Goal: Information Seeking & Learning: Compare options

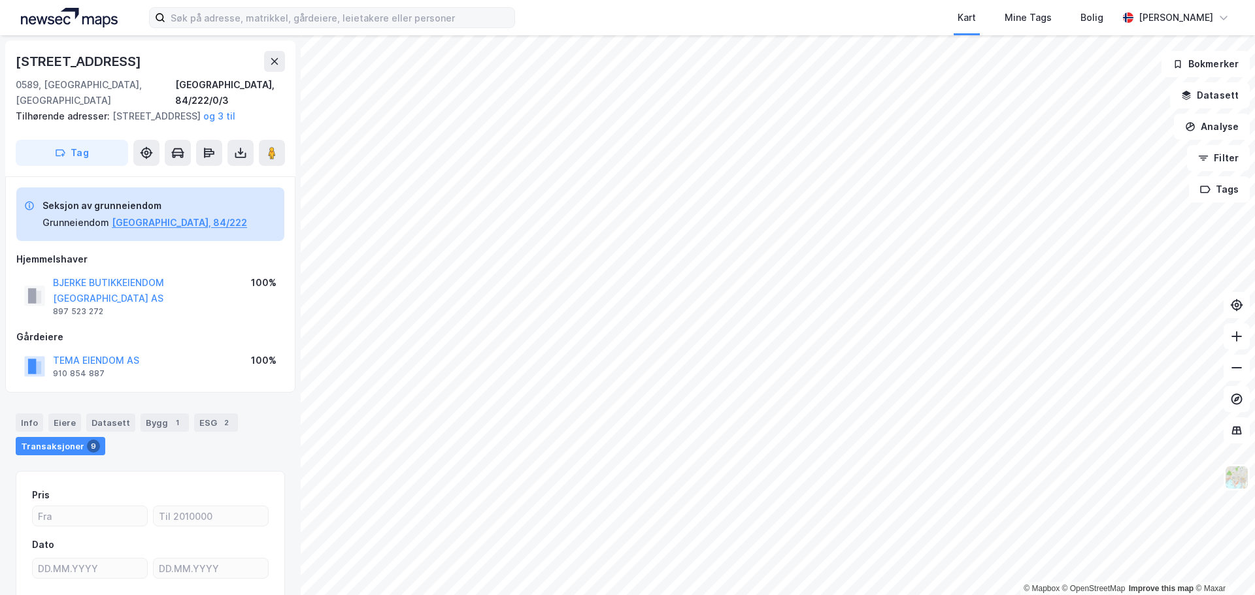
scroll to position [1, 0]
click at [222, 18] on input at bounding box center [339, 18] width 349 height 20
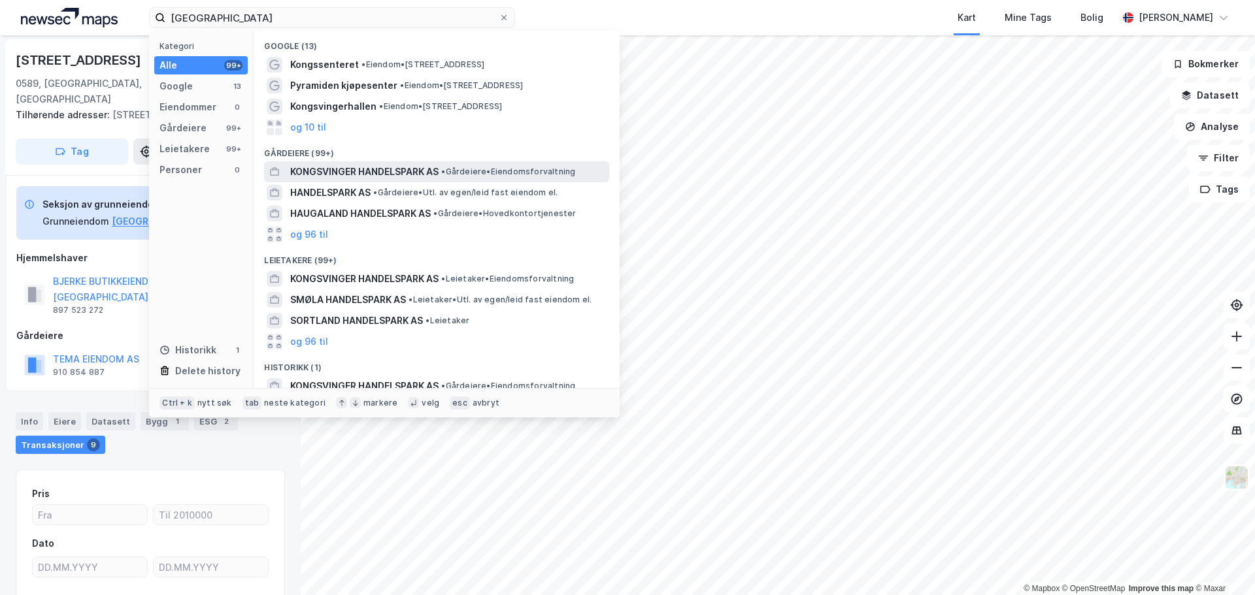
click at [433, 174] on span "KONGSVINGER HANDELSPARK AS" at bounding box center [364, 172] width 148 height 16
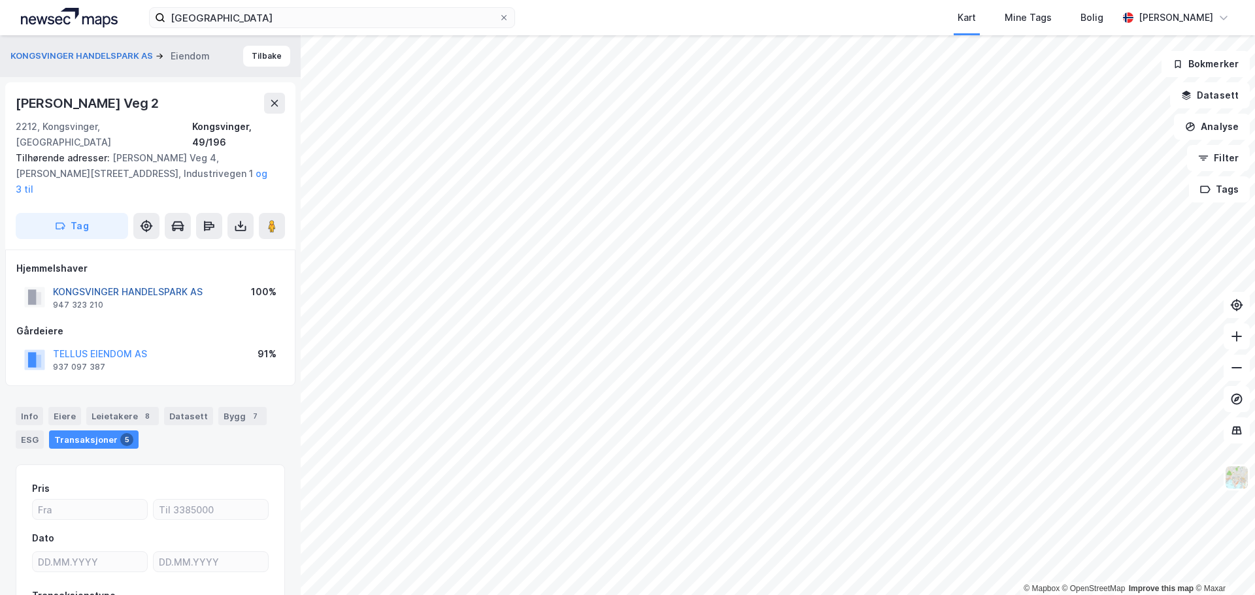
scroll to position [1, 0]
click at [32, 406] on div "Info" at bounding box center [29, 415] width 27 height 18
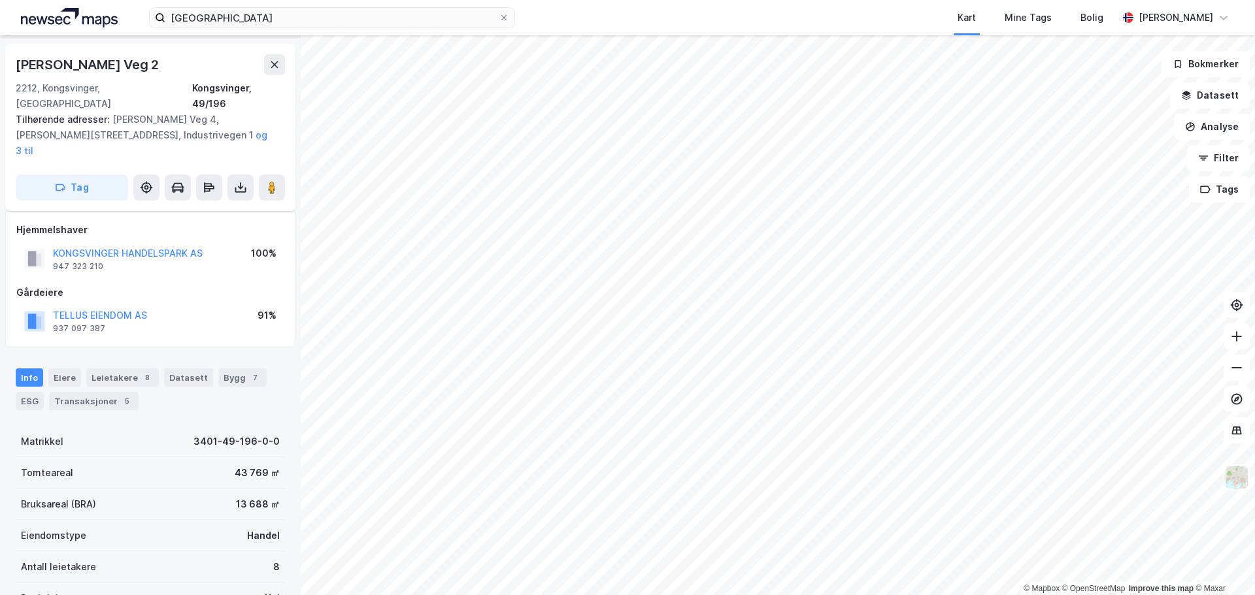
scroll to position [132, 0]
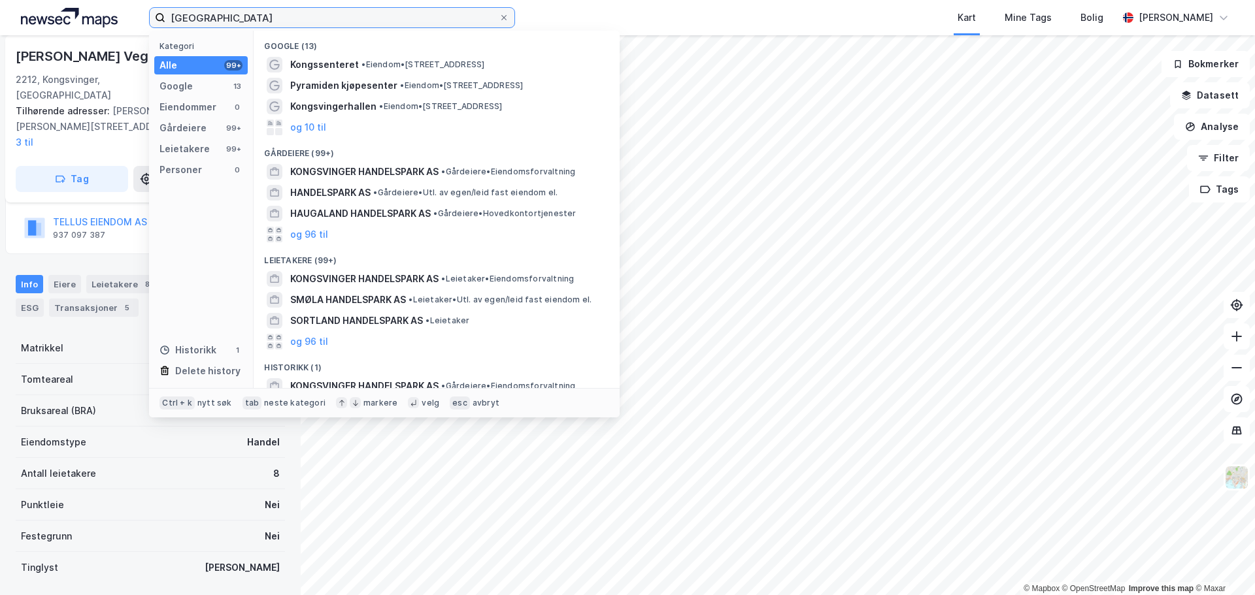
click at [328, 16] on input "[GEOGRAPHIC_DATA]" at bounding box center [331, 18] width 333 height 20
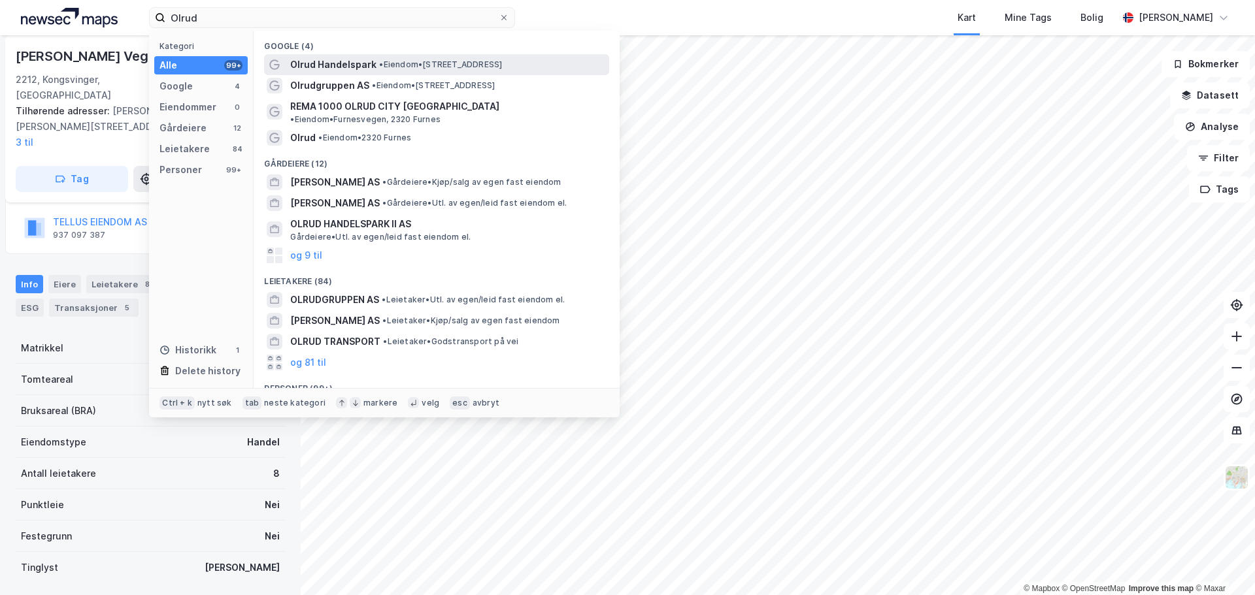
click at [340, 67] on span "Olrud Handelspark" at bounding box center [333, 65] width 86 height 16
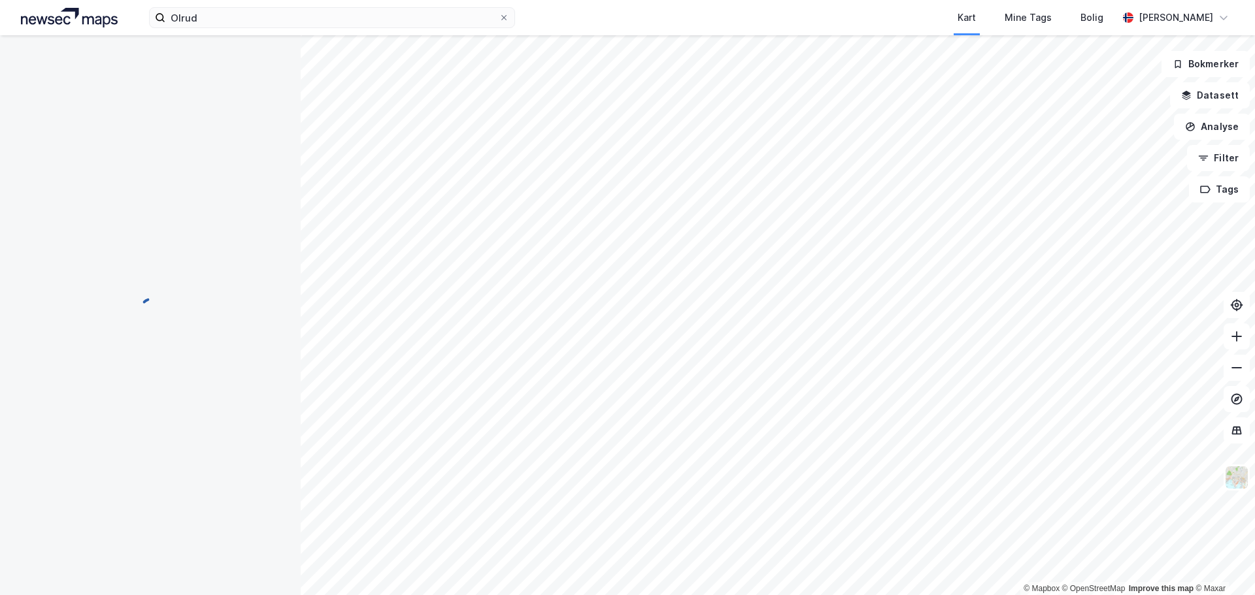
scroll to position [132, 0]
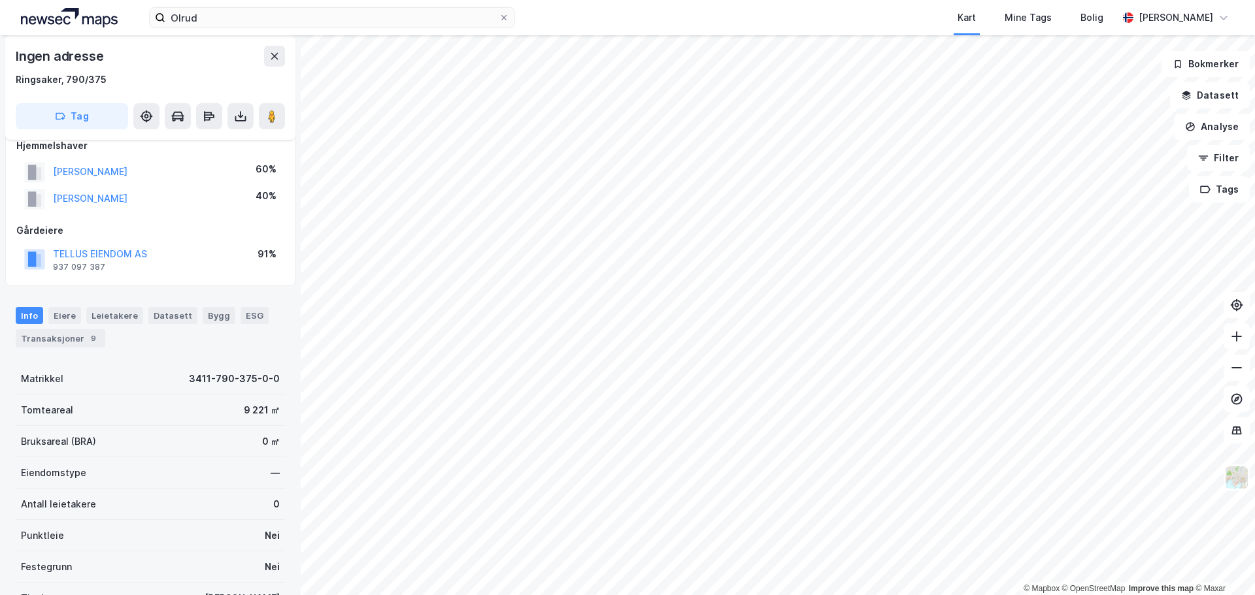
scroll to position [131, 0]
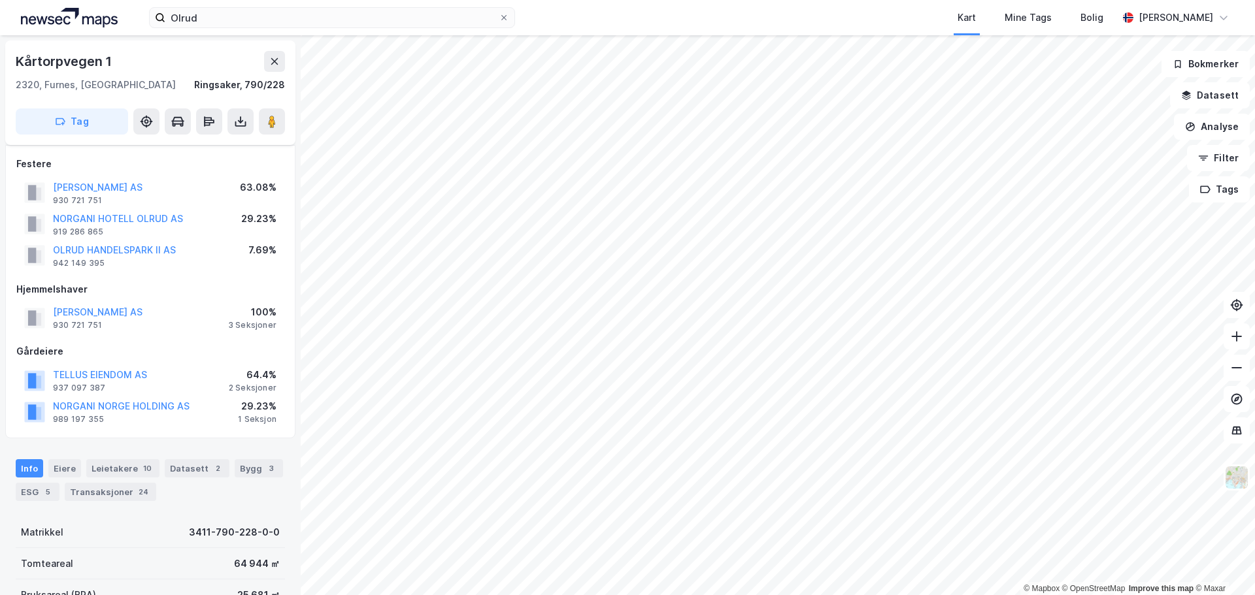
scroll to position [131, 0]
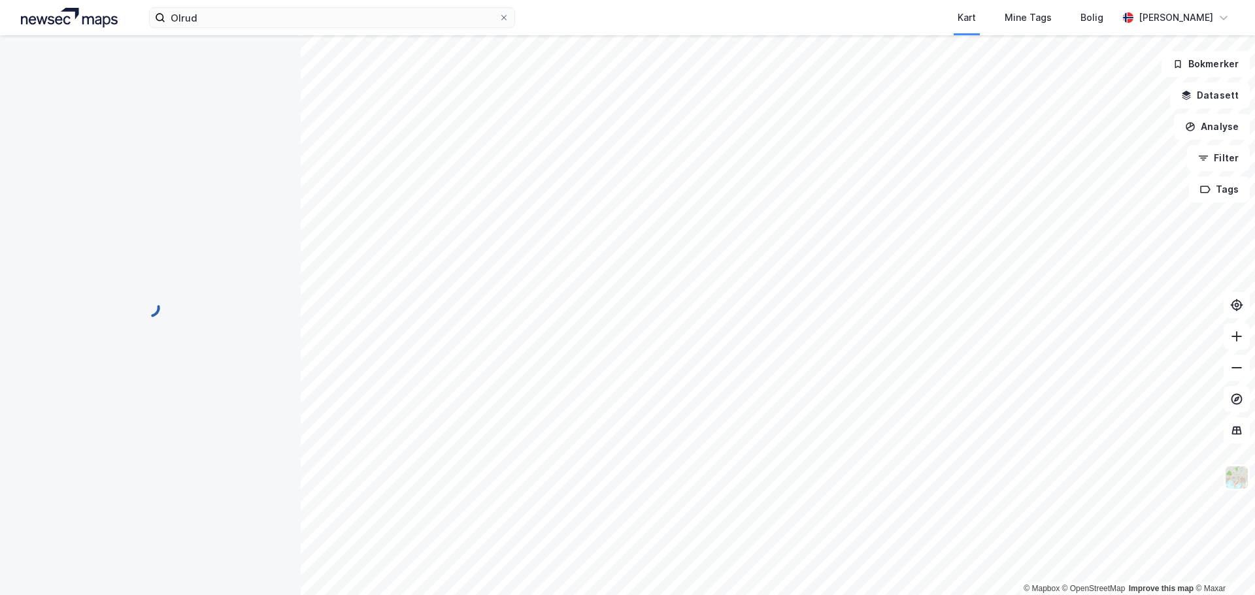
scroll to position [131, 0]
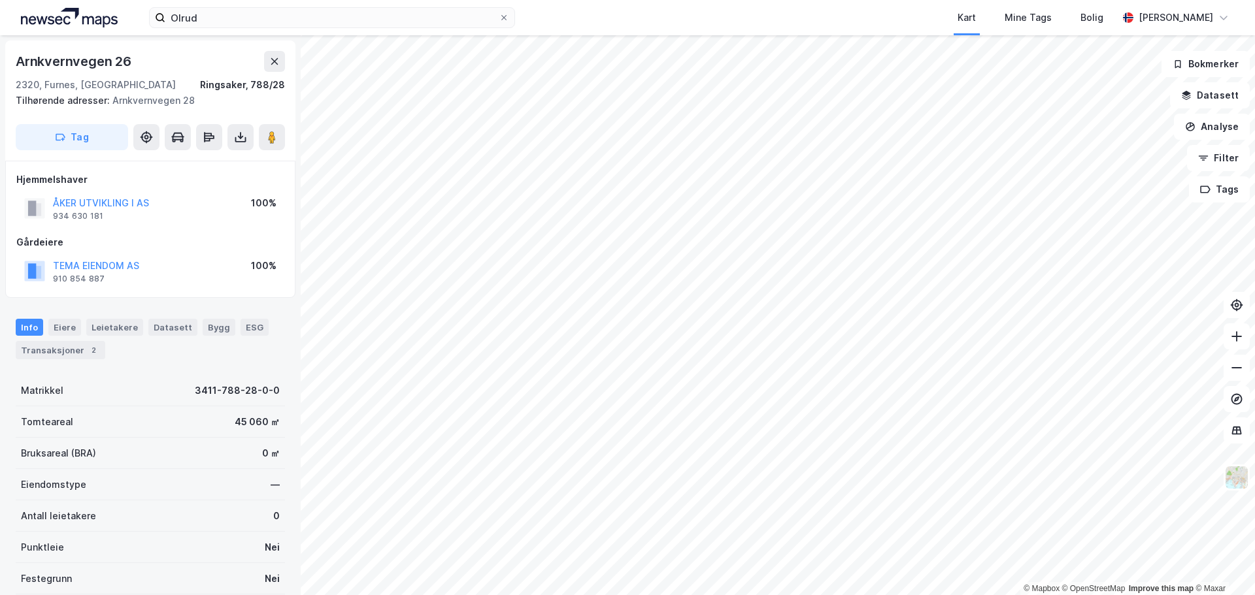
scroll to position [2, 0]
click at [231, 27] on input "Olrud" at bounding box center [331, 18] width 333 height 20
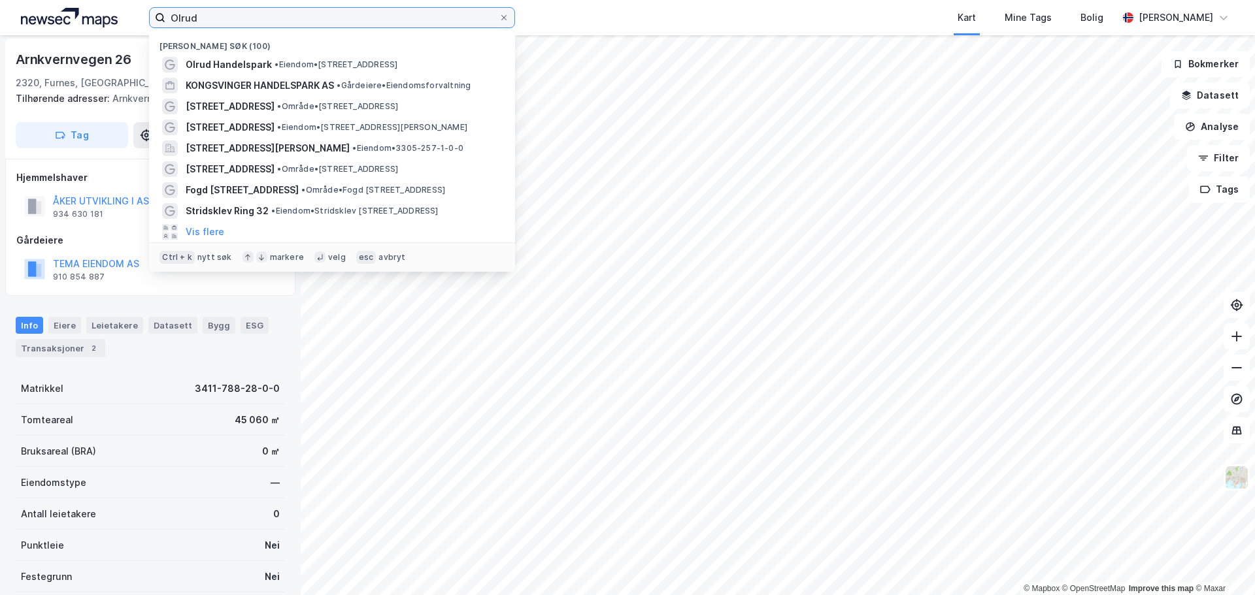
click at [231, 27] on input "Olrud" at bounding box center [331, 18] width 333 height 20
click at [231, 25] on input "Olrud" at bounding box center [331, 18] width 333 height 20
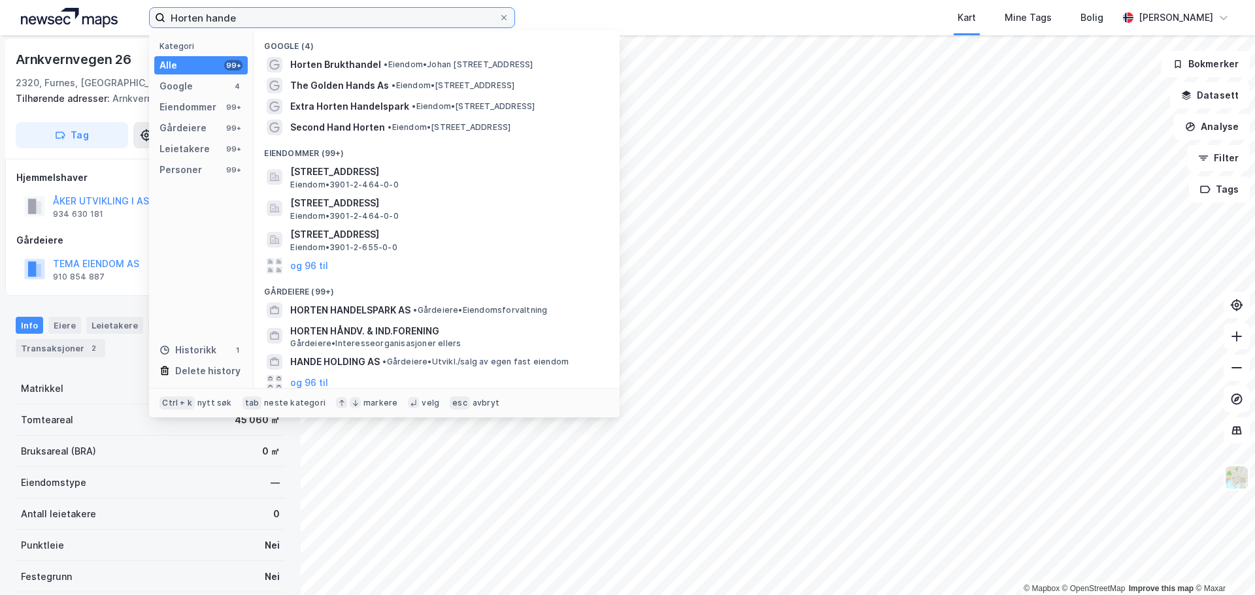
click at [267, 16] on input "Horten hande" at bounding box center [331, 18] width 333 height 20
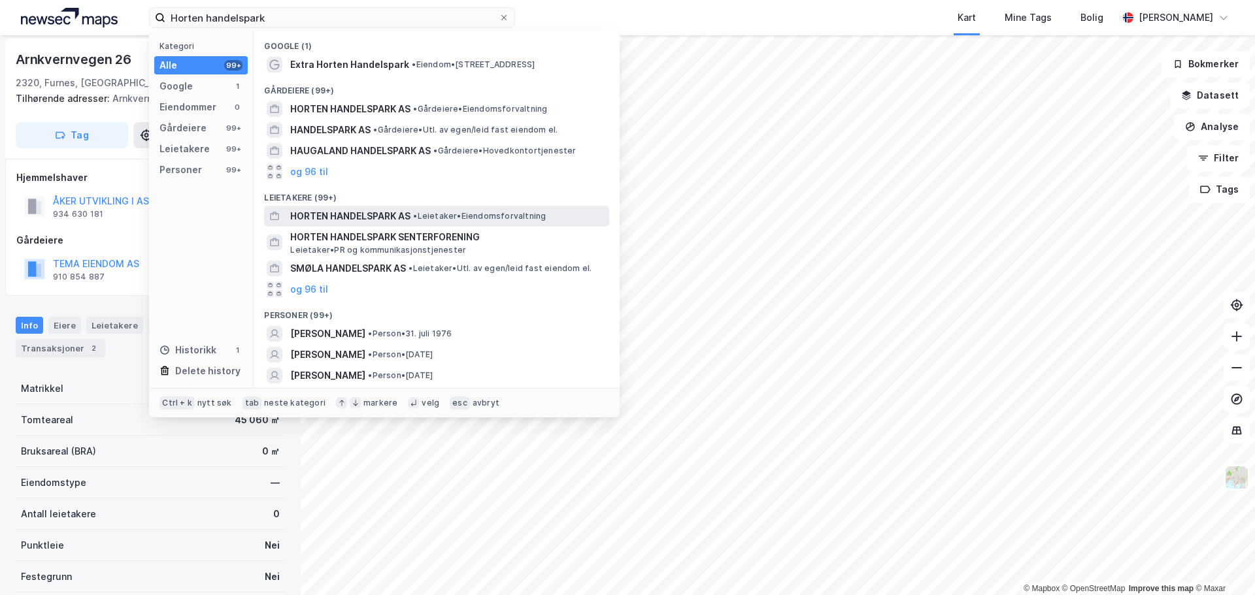
click at [406, 216] on span "HORTEN HANDELSPARK AS" at bounding box center [350, 216] width 120 height 16
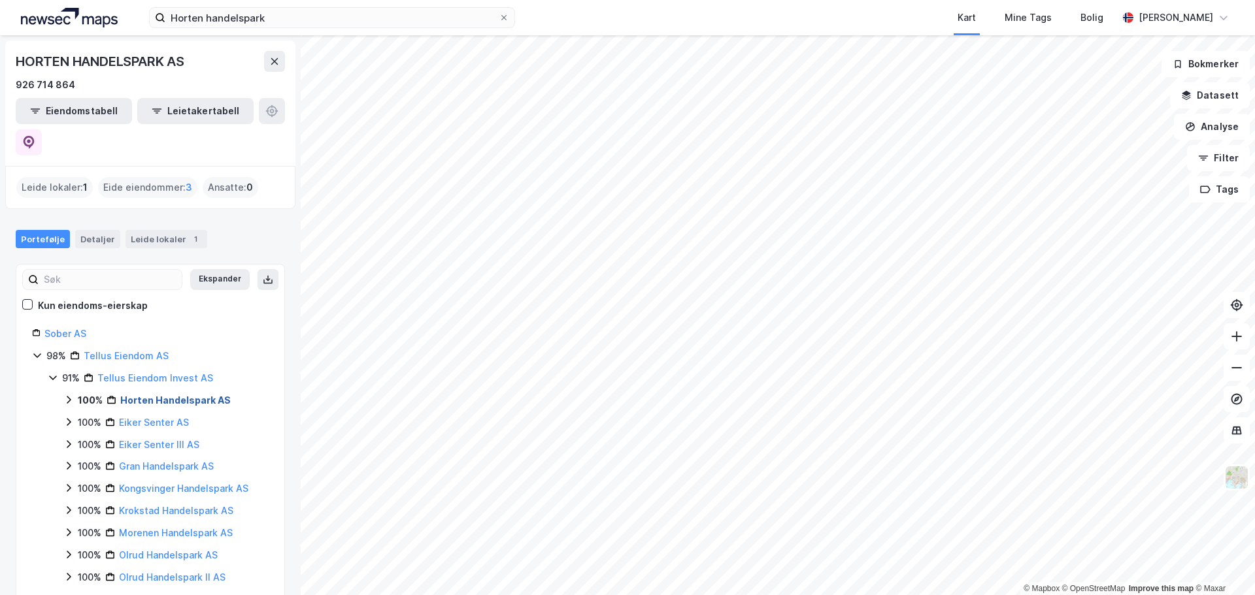
click at [161, 395] on link "Horten Handelspark AS" at bounding box center [175, 400] width 110 height 11
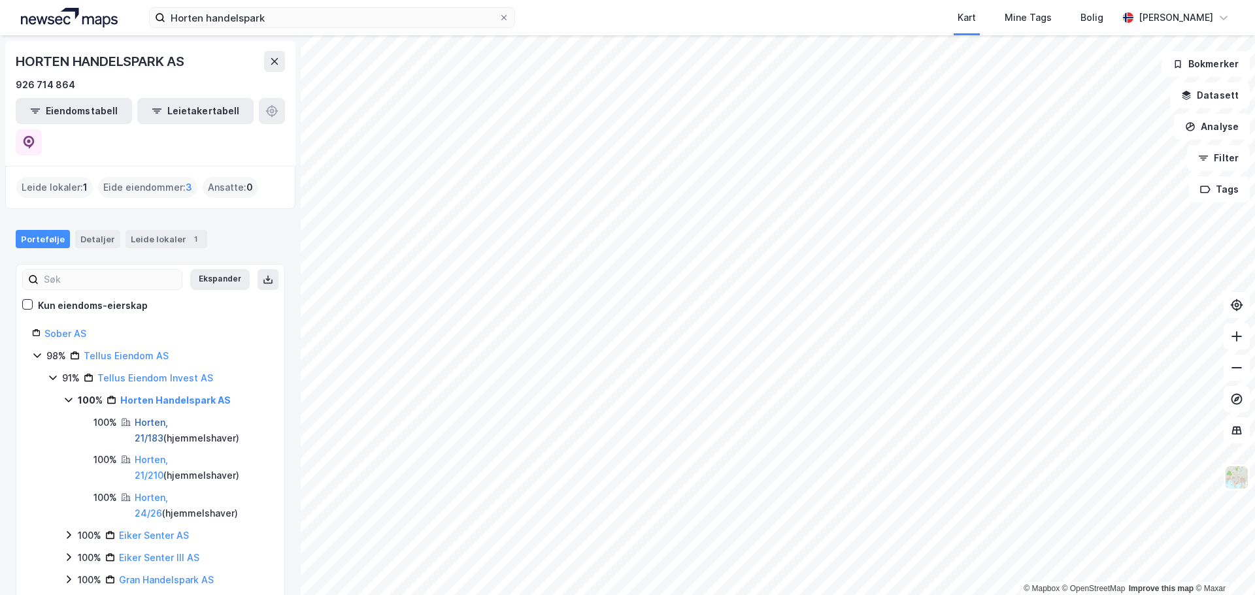
click at [168, 417] on link "Horten, 21/183" at bounding box center [151, 430] width 33 height 27
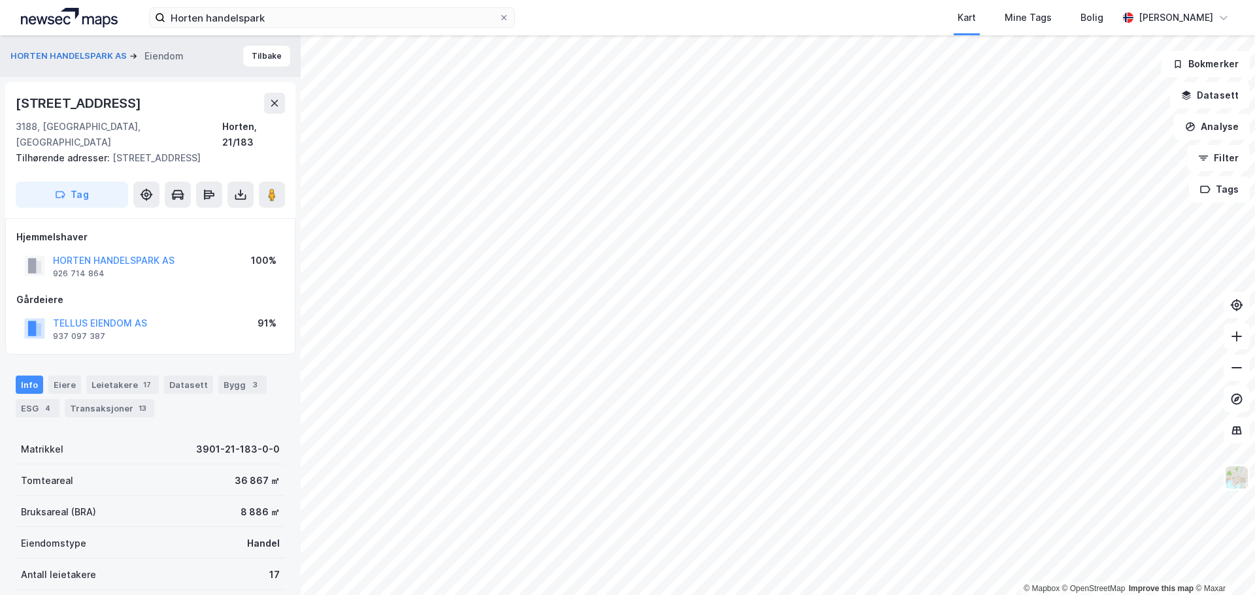
scroll to position [2, 0]
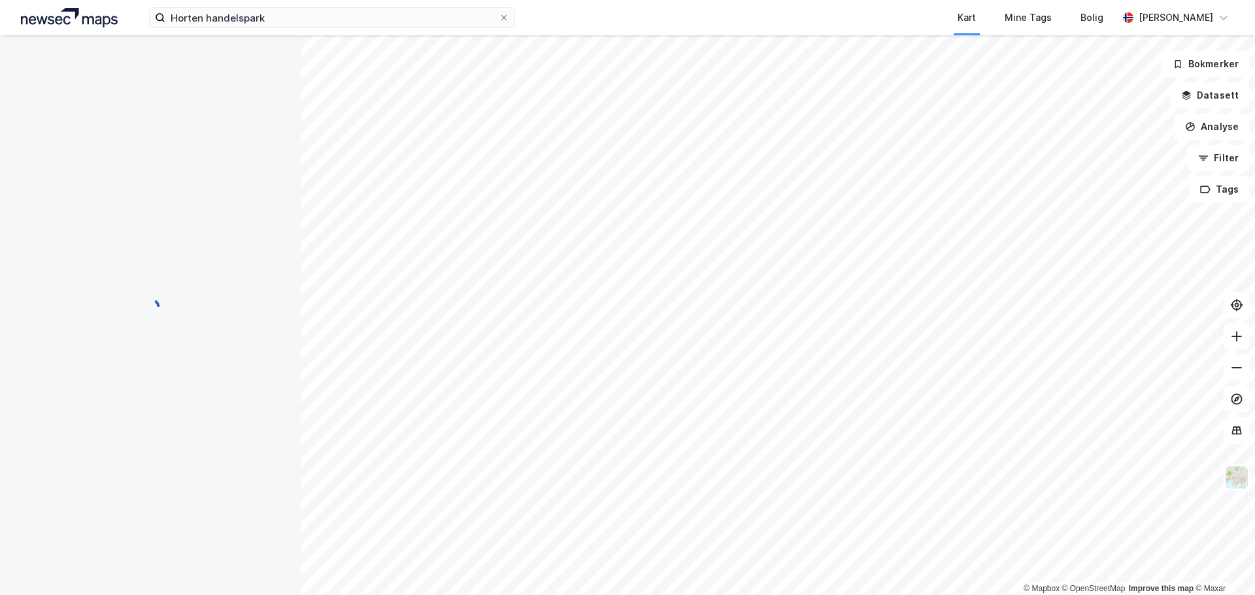
scroll to position [2, 0]
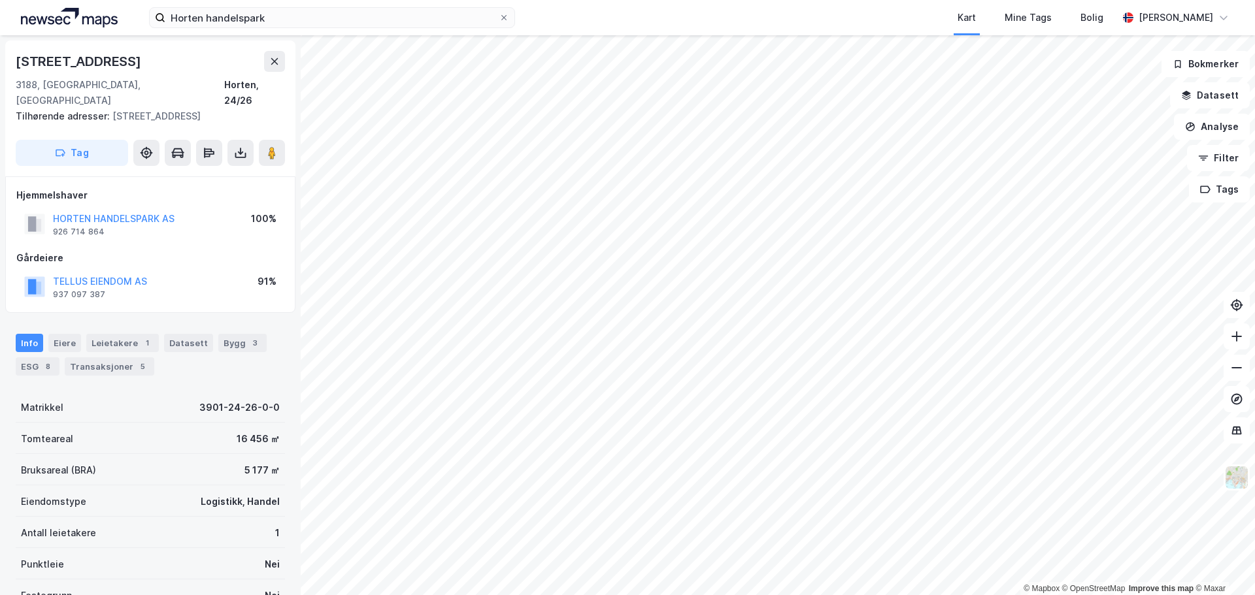
scroll to position [2, 0]
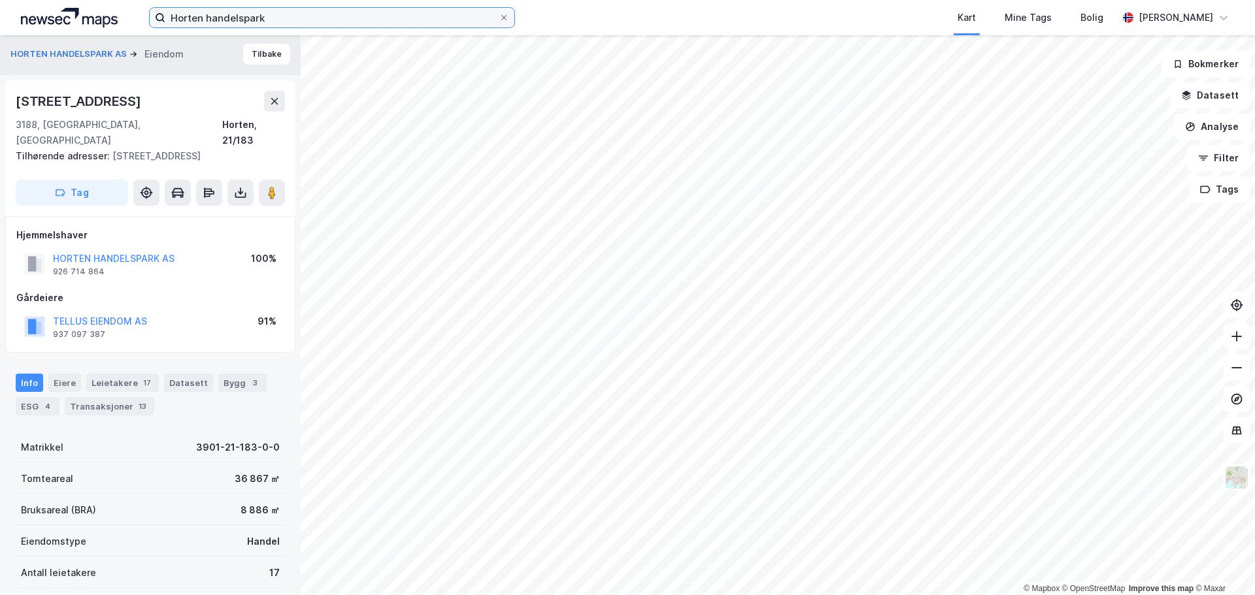
click at [391, 23] on input "Horten handelspark" at bounding box center [331, 18] width 333 height 20
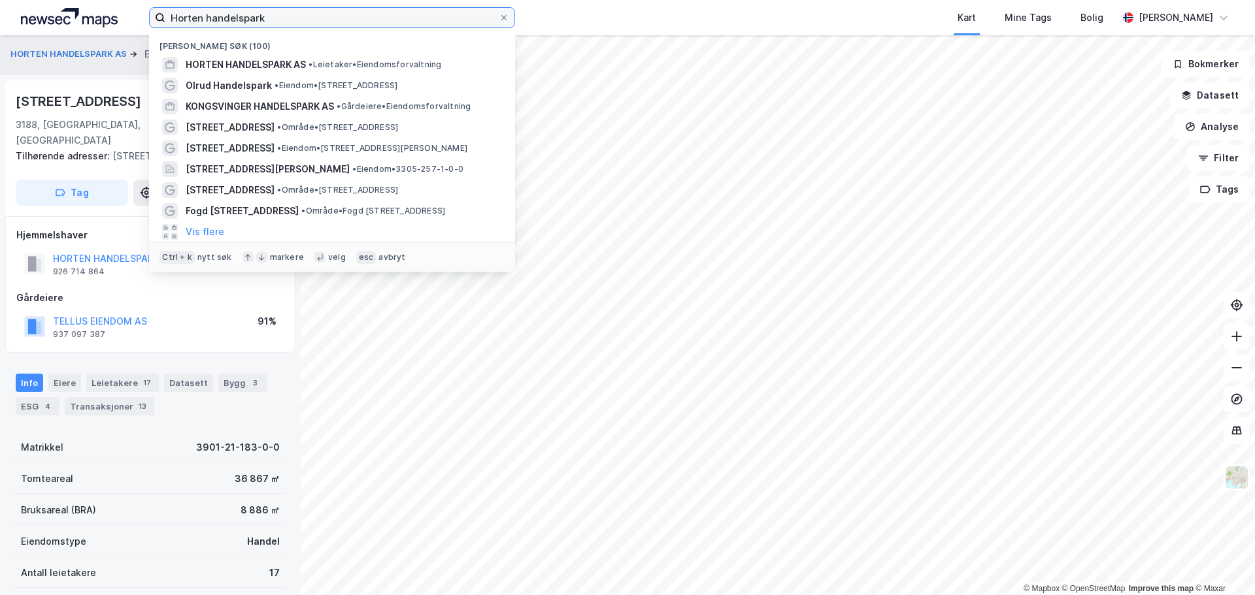
click at [391, 23] on input "Horten handelspark" at bounding box center [331, 18] width 333 height 20
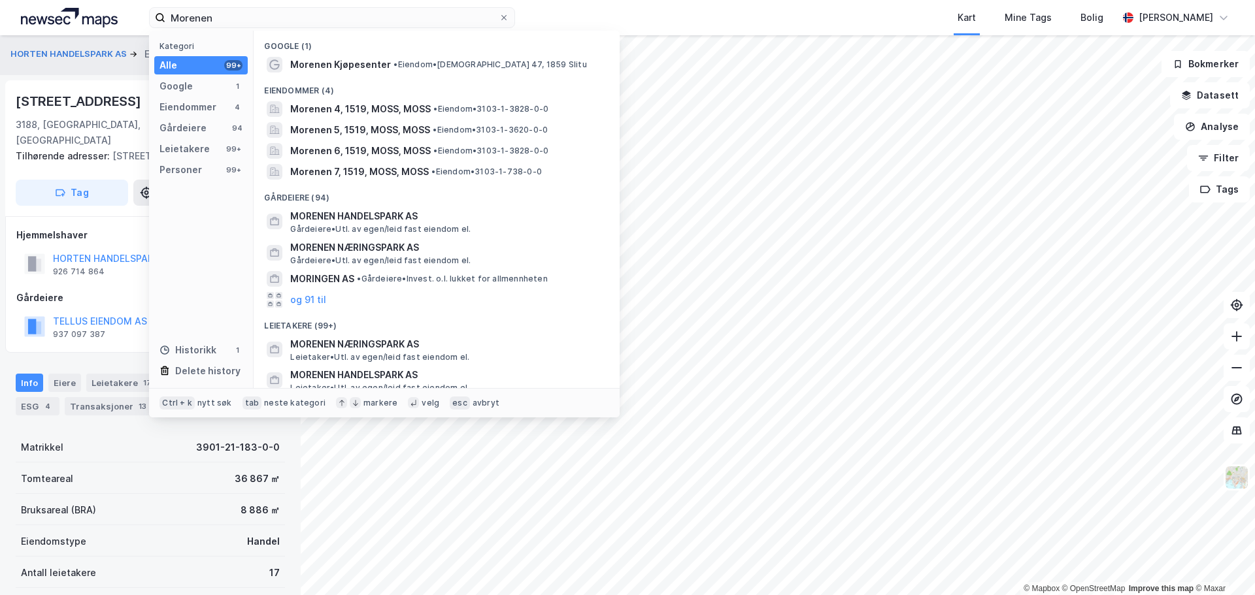
click at [484, 52] on div "Google (1)" at bounding box center [437, 43] width 366 height 24
click at [479, 65] on span "• Eiendom • [DEMOGRAPHIC_DATA][STREET_ADDRESS]" at bounding box center [489, 64] width 193 height 10
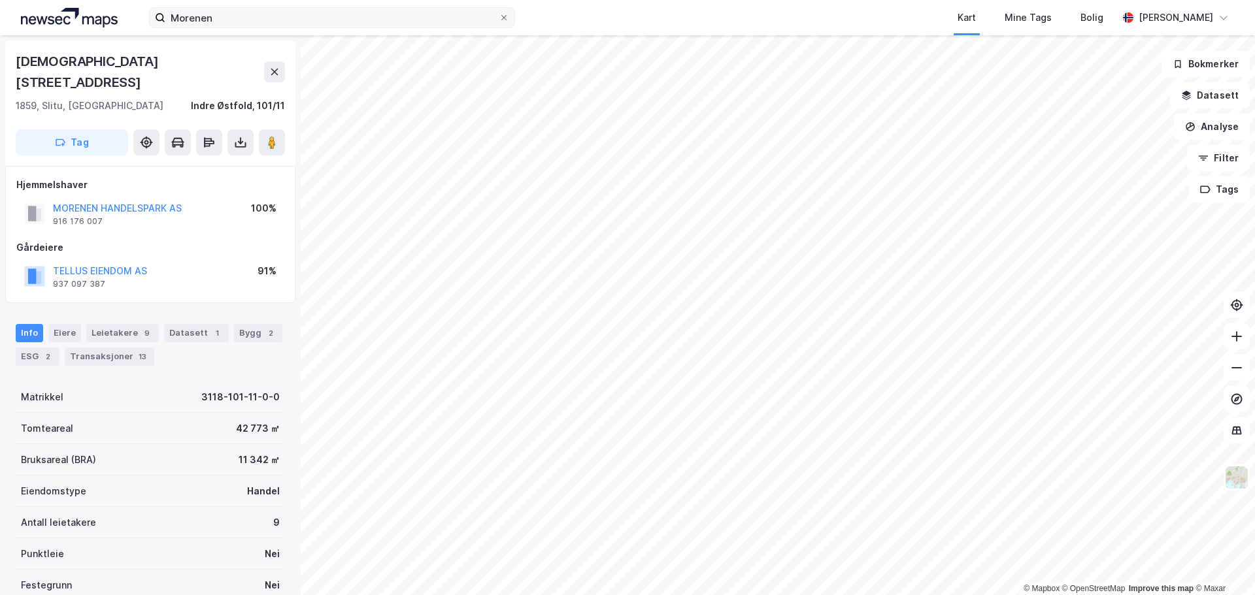
scroll to position [2, 0]
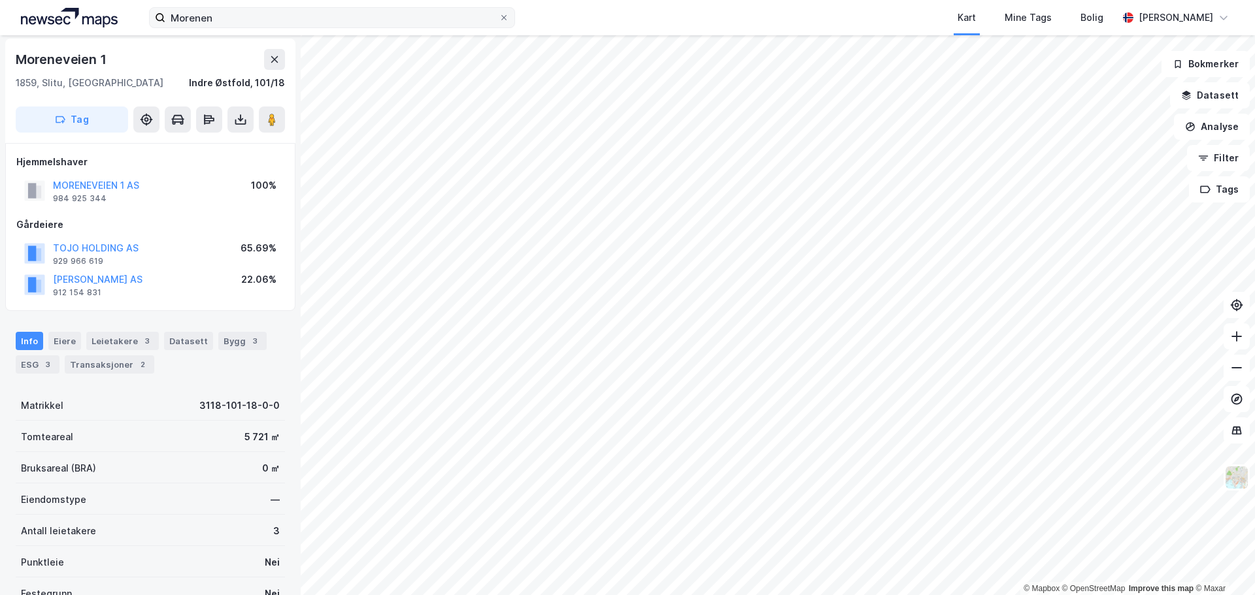
scroll to position [2, 0]
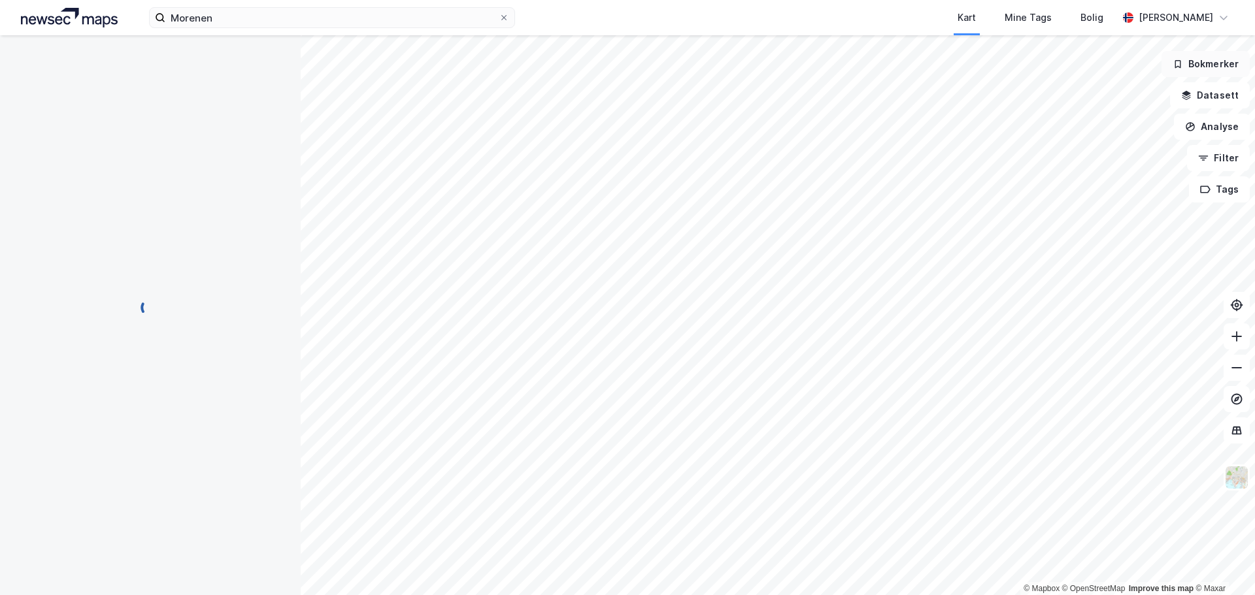
scroll to position [2, 0]
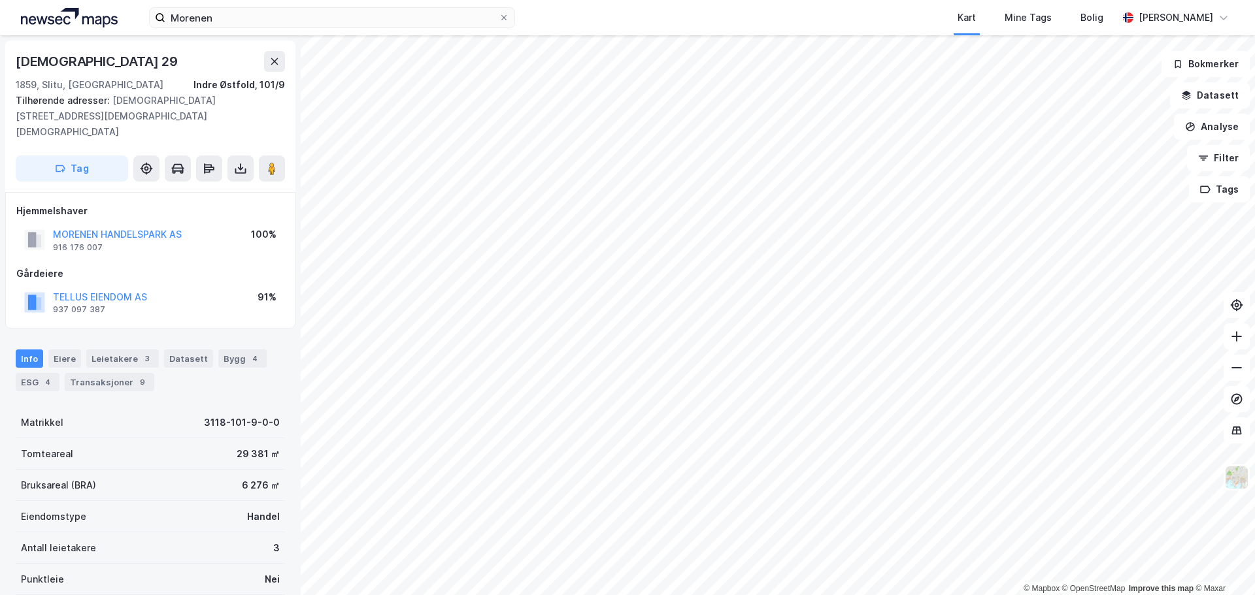
scroll to position [2, 0]
click at [400, 21] on input "Morenen" at bounding box center [331, 18] width 333 height 20
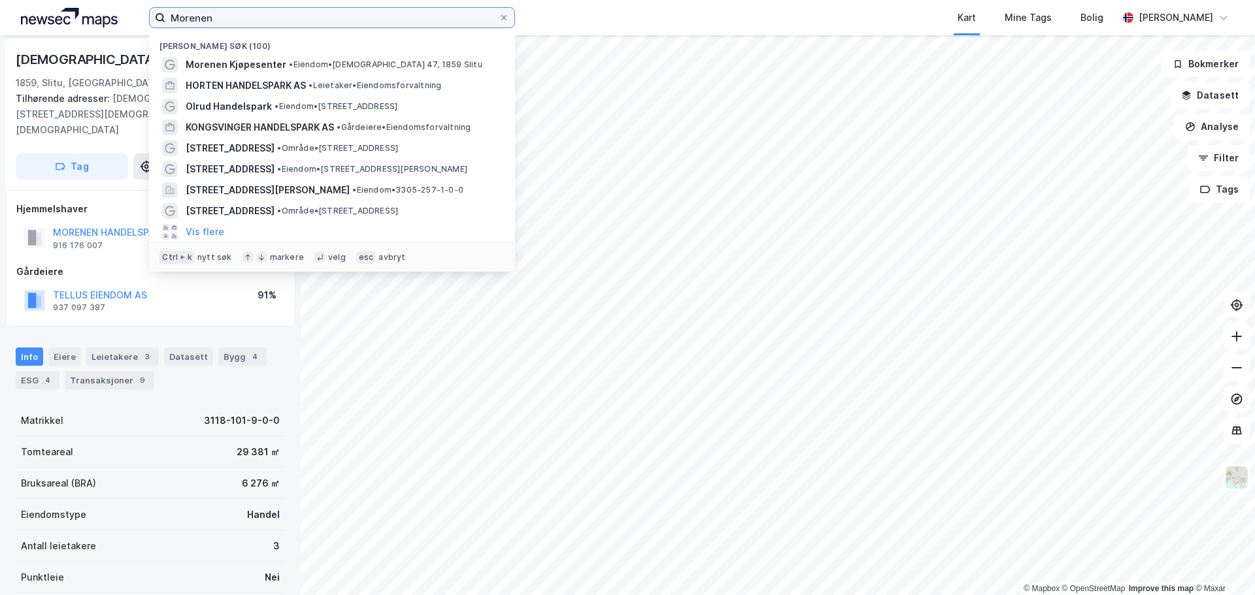
click at [400, 21] on input "Morenen" at bounding box center [331, 18] width 333 height 20
paste input "[GEOGRAPHIC_DATA]"
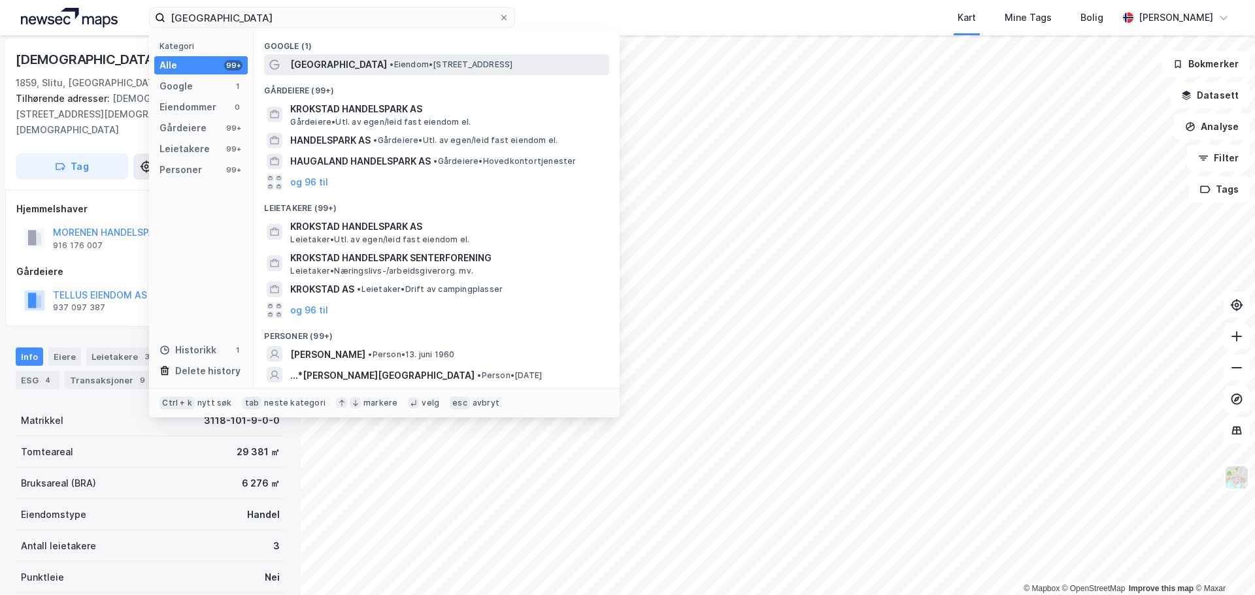
click at [455, 61] on span "• Eiendom • [STREET_ADDRESS]" at bounding box center [450, 64] width 123 height 10
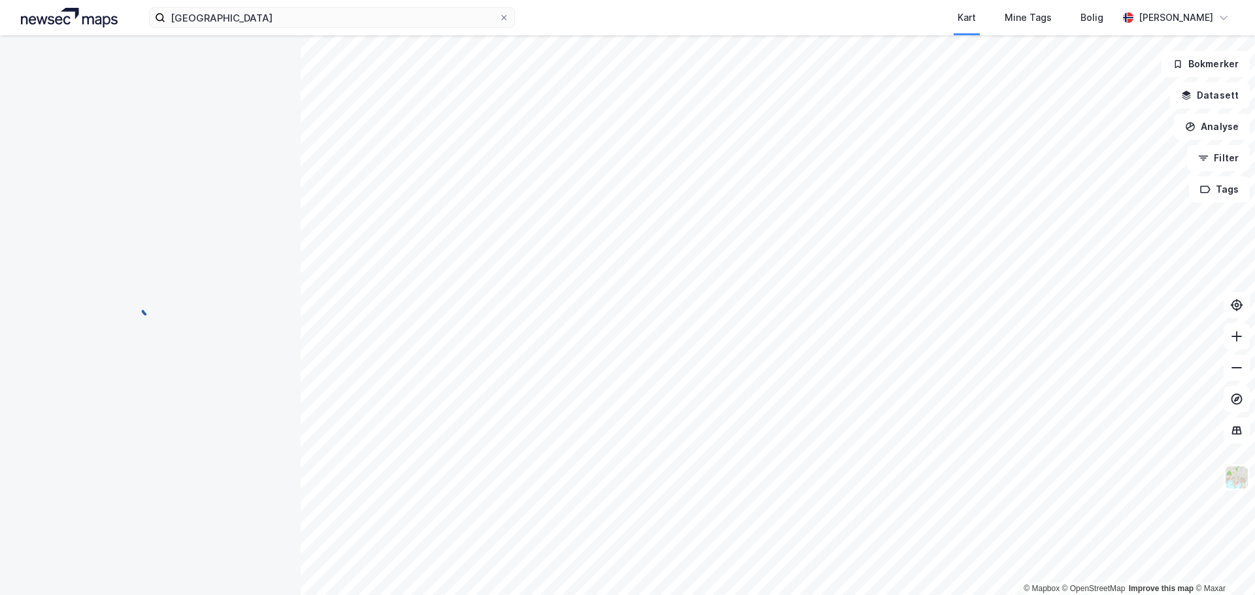
scroll to position [2, 0]
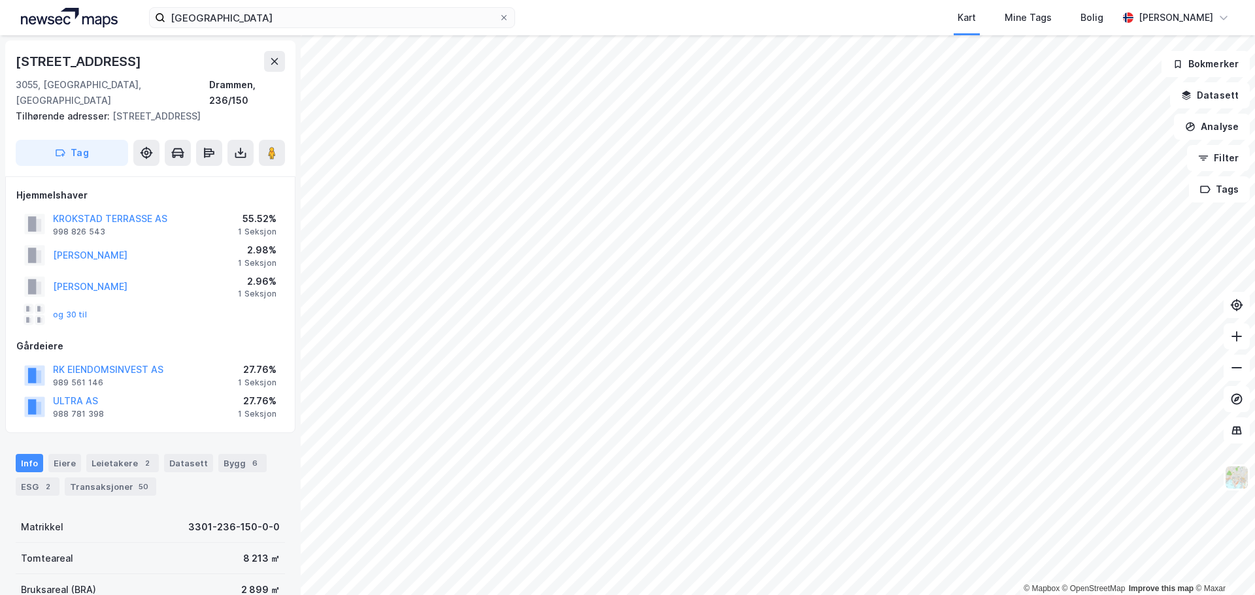
scroll to position [2, 0]
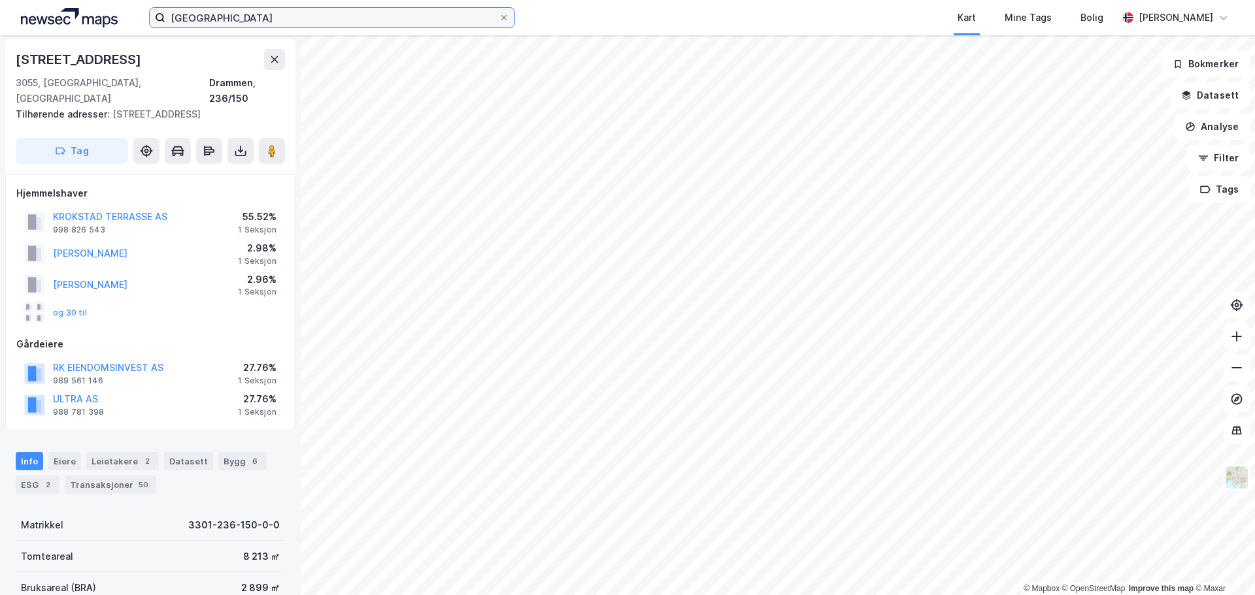
click at [339, 18] on input "[GEOGRAPHIC_DATA]" at bounding box center [331, 18] width 333 height 20
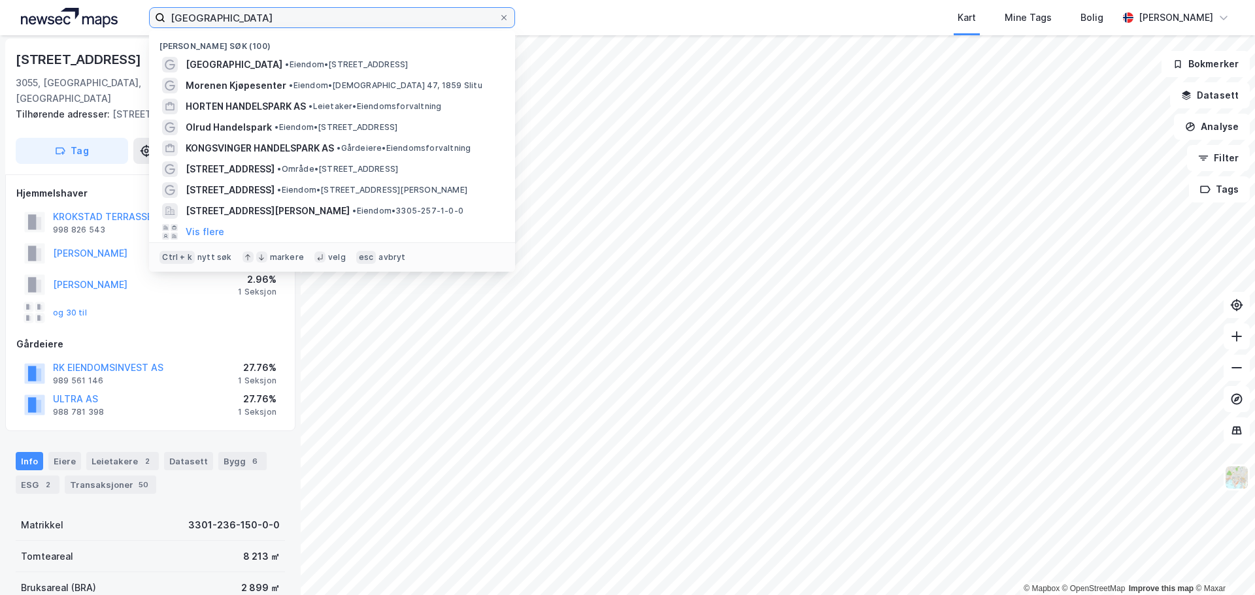
click at [339, 18] on input "[GEOGRAPHIC_DATA]" at bounding box center [331, 18] width 333 height 20
paste input "Gran"
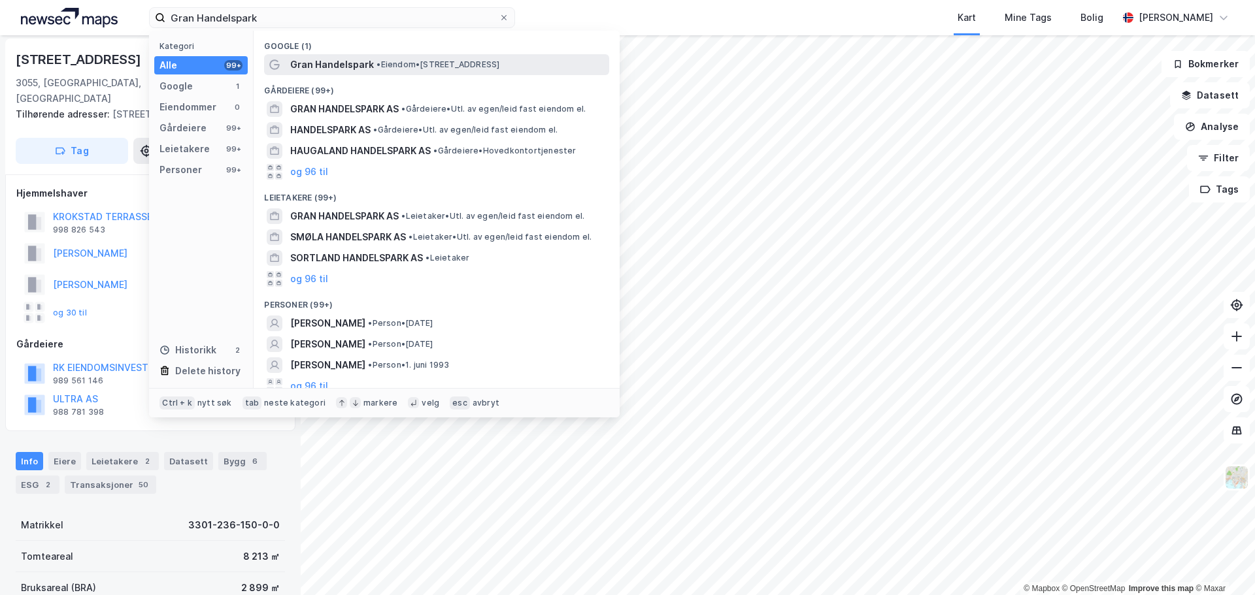
click at [403, 67] on span "• Eiendom • [STREET_ADDRESS]" at bounding box center [437, 64] width 123 height 10
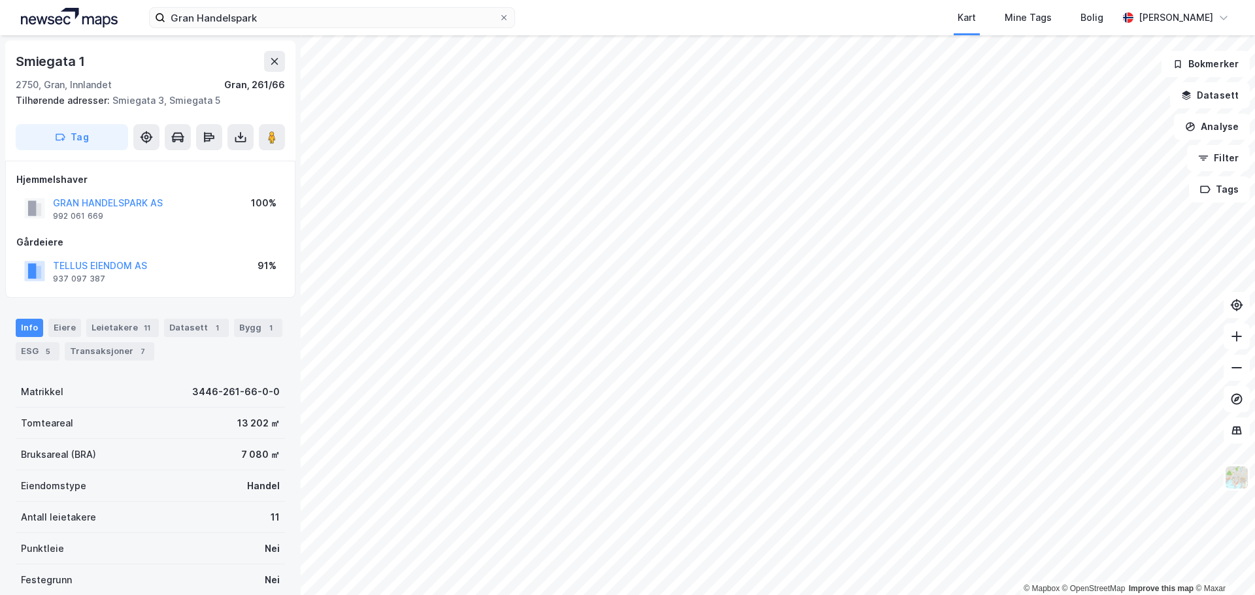
scroll to position [2, 0]
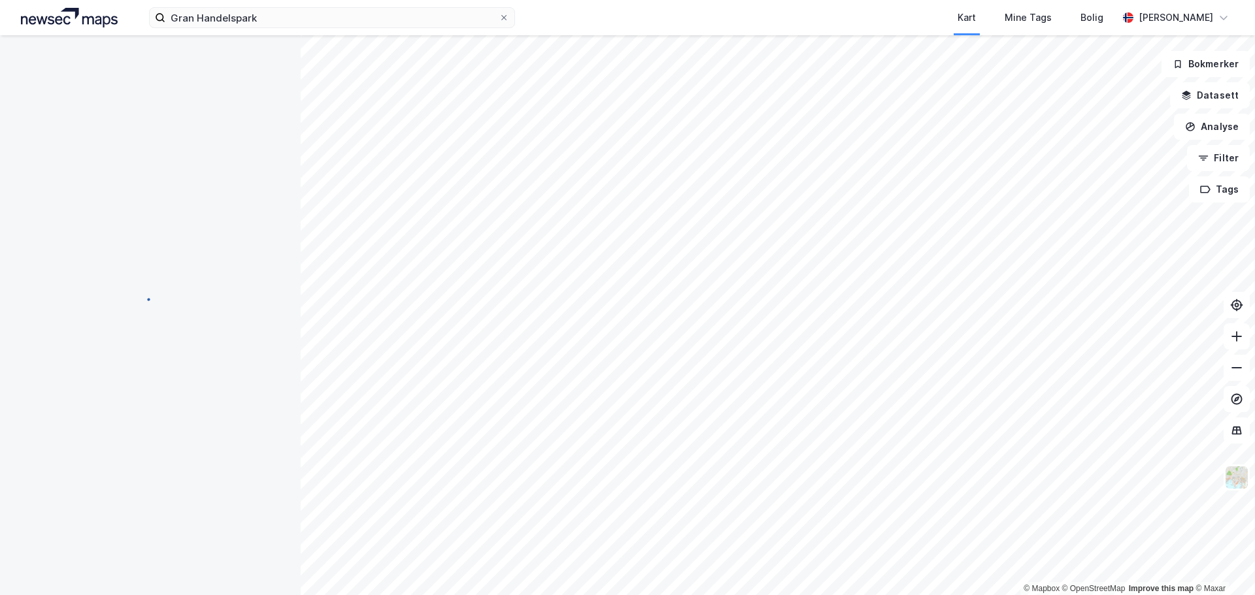
scroll to position [2, 0]
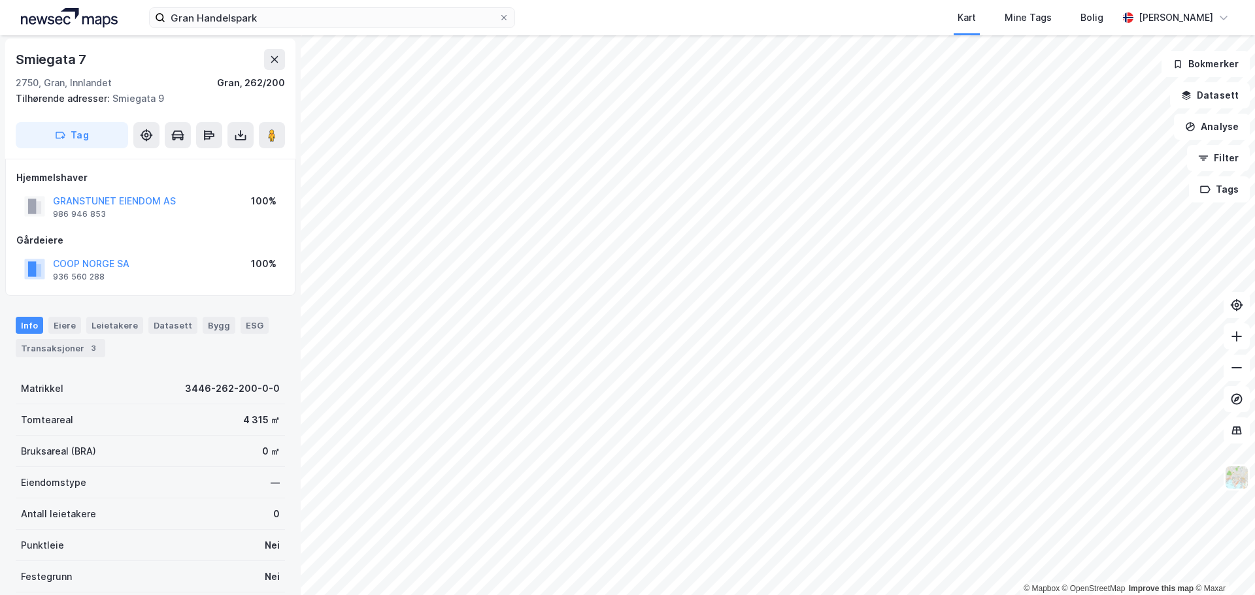
scroll to position [2, 0]
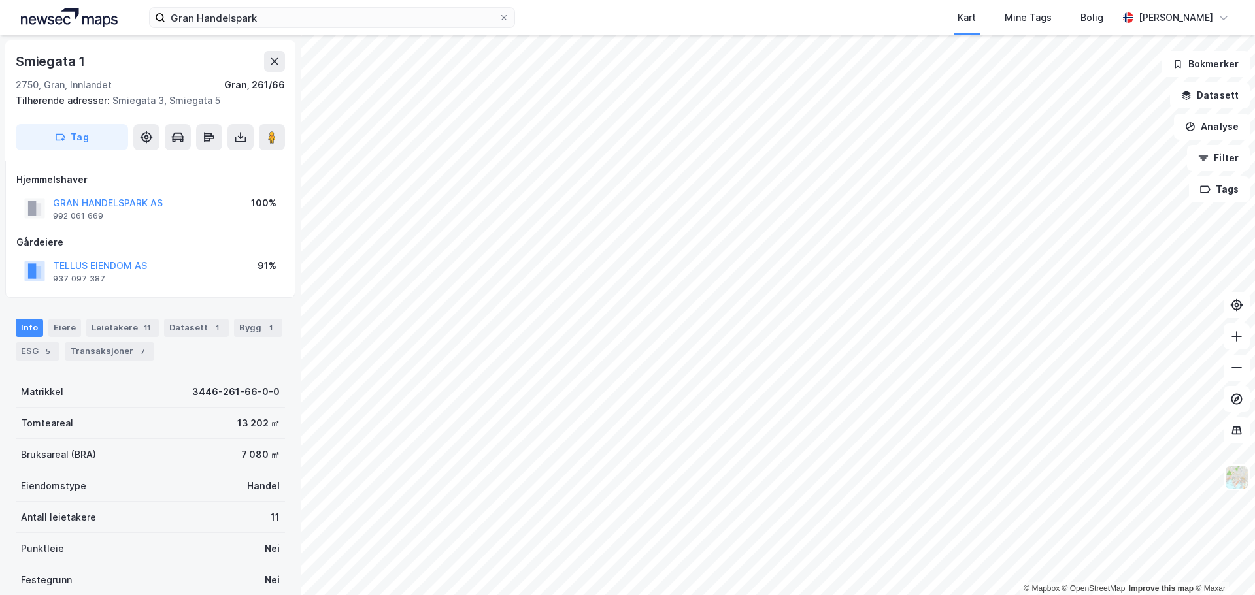
scroll to position [2, 0]
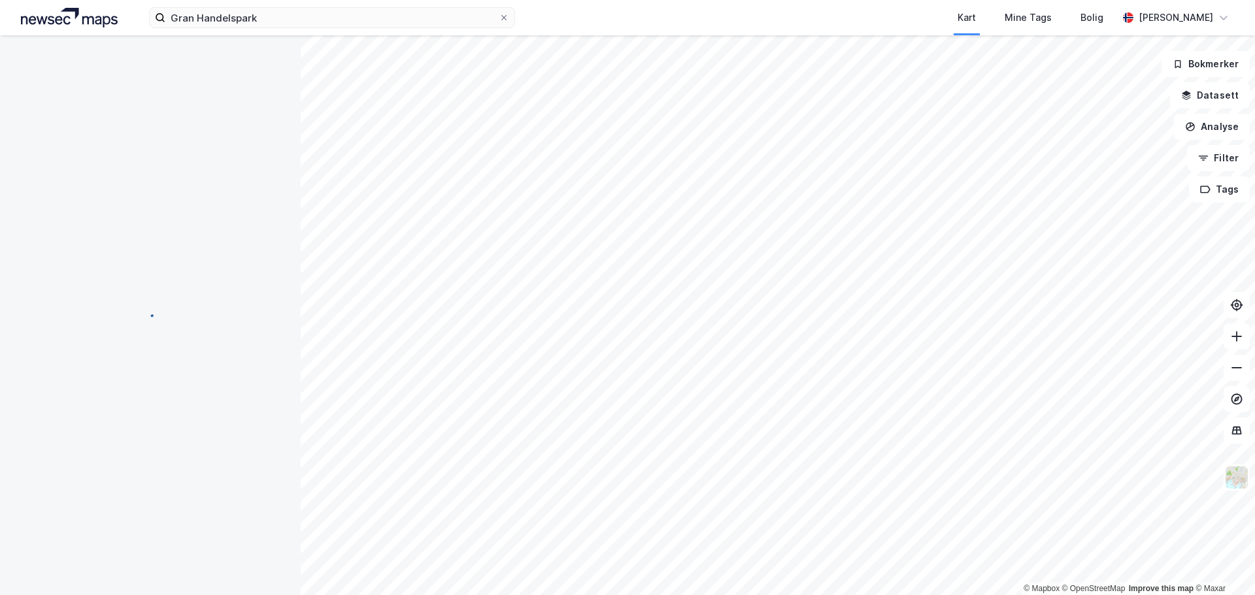
scroll to position [2, 0]
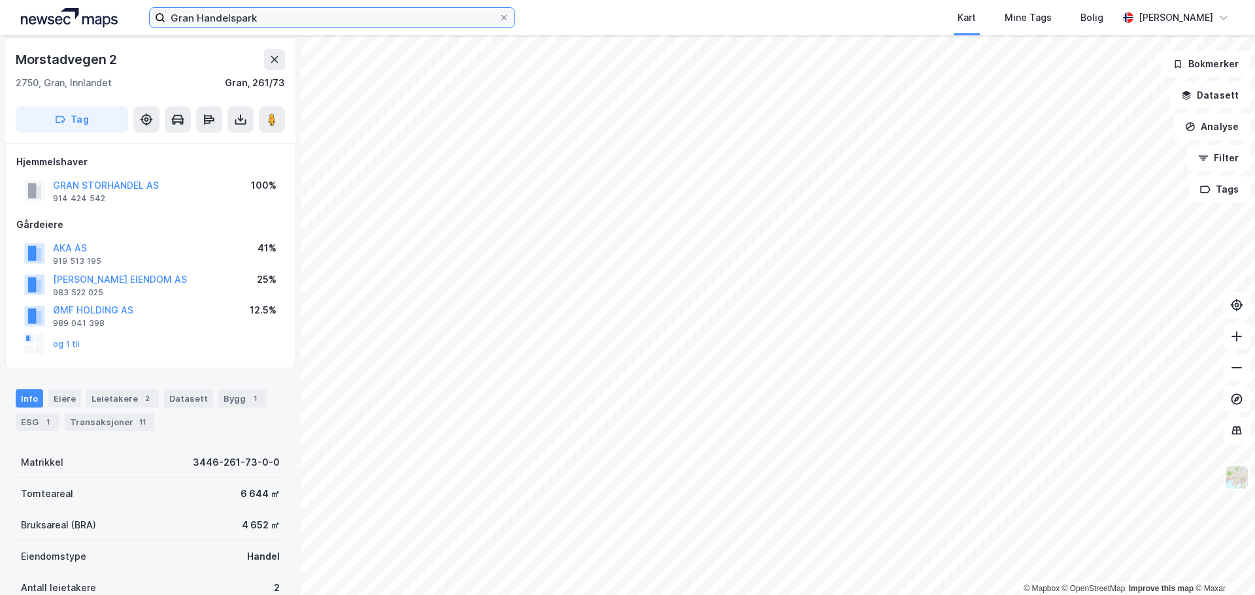
click at [262, 18] on input "Gran Handelspark" at bounding box center [331, 18] width 333 height 20
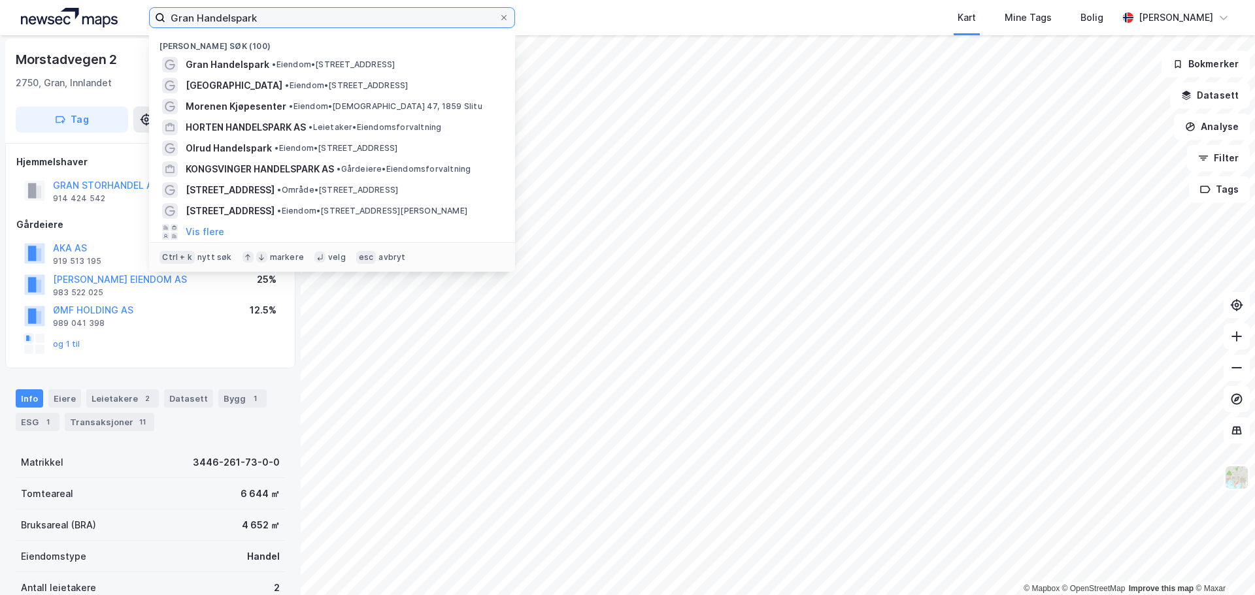
click at [262, 18] on input "Gran Handelspark" at bounding box center [331, 18] width 333 height 20
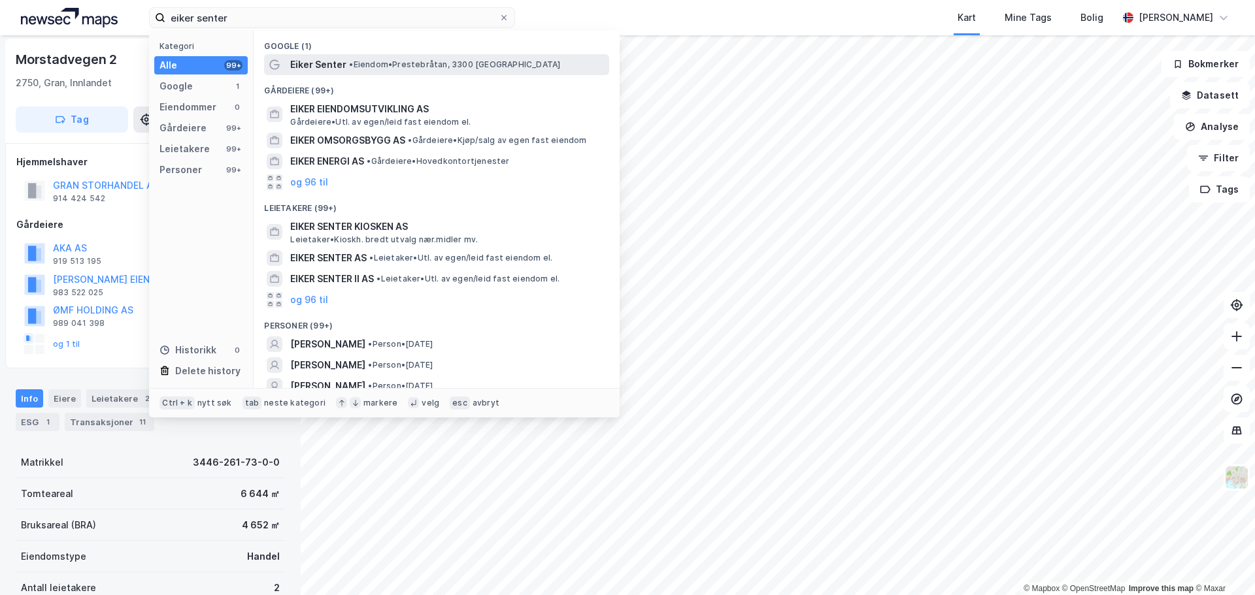
click at [339, 67] on span "Eiker Senter" at bounding box center [318, 65] width 56 height 16
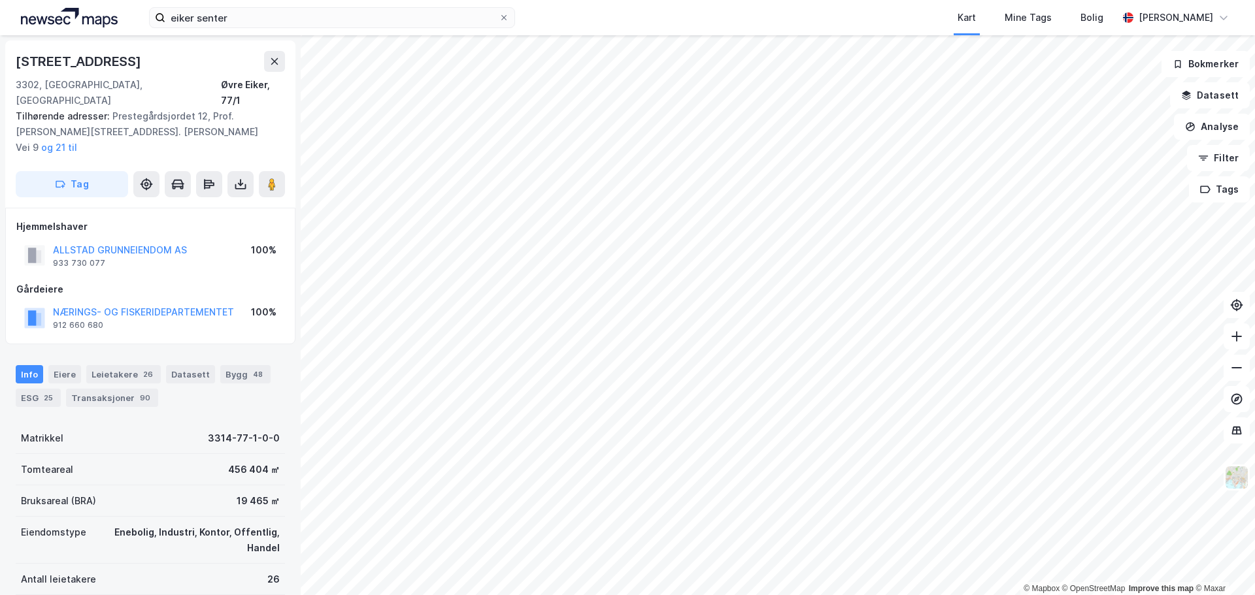
scroll to position [2, 0]
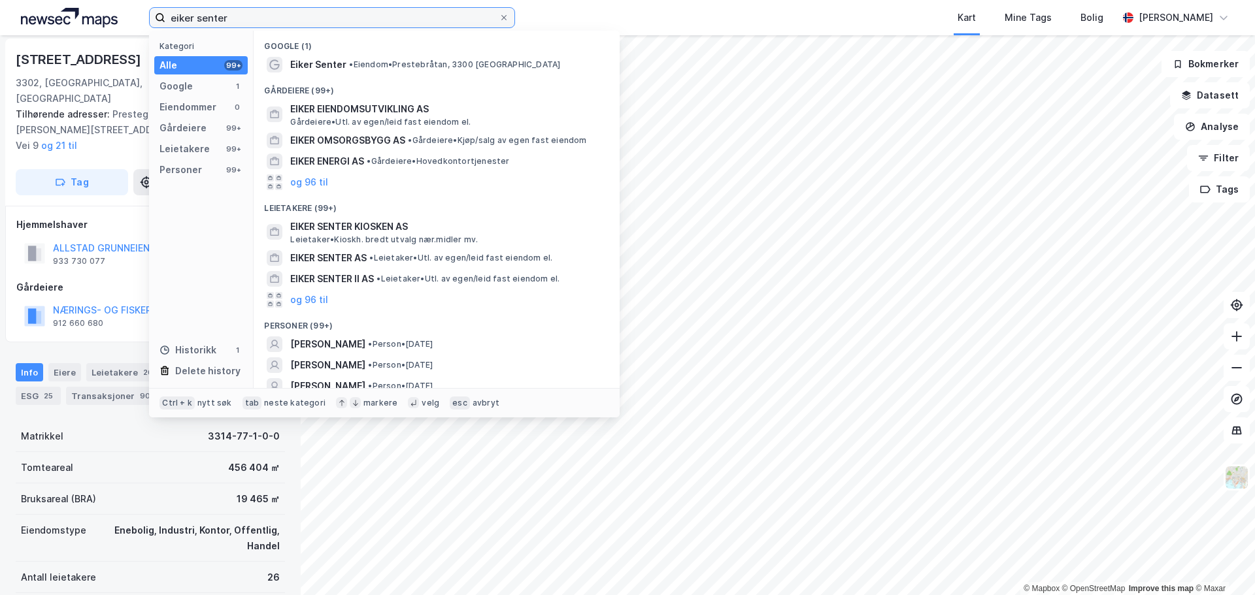
click at [235, 18] on input "eiker senter" at bounding box center [331, 18] width 333 height 20
click at [331, 22] on input "eiker senter" at bounding box center [331, 18] width 333 height 20
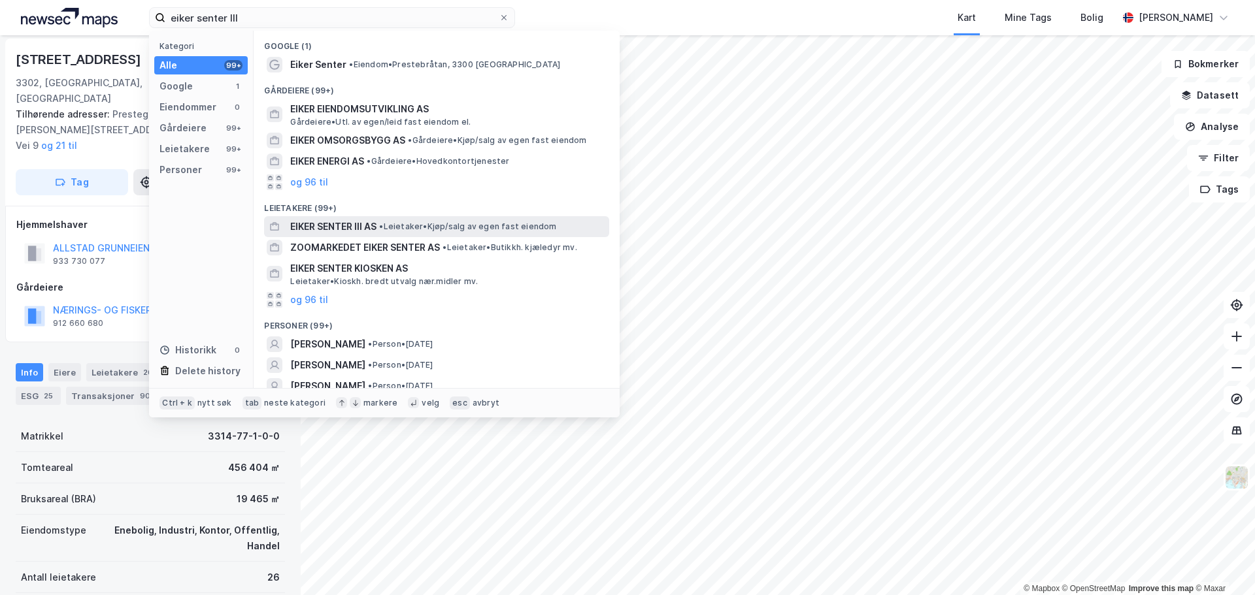
click at [435, 222] on span "• Leietaker • Kjøp/salg av egen fast eiendom" at bounding box center [467, 227] width 177 height 10
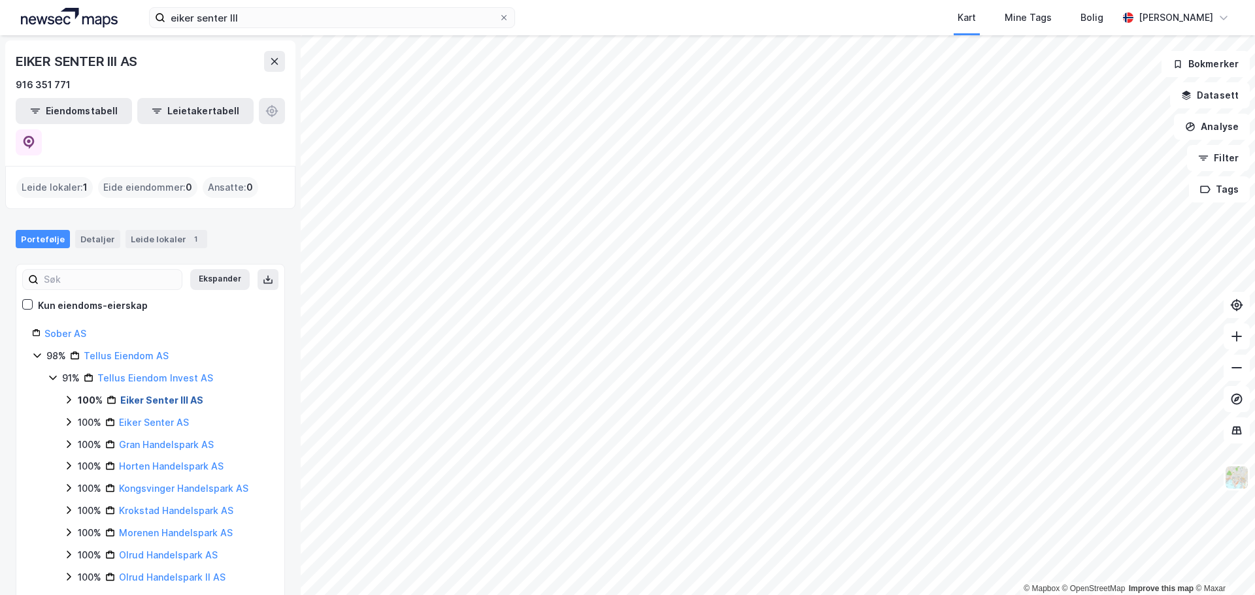
click at [181, 395] on link "Eiker Senter III AS" at bounding box center [161, 400] width 83 height 11
click at [180, 417] on link "Øvre Eiker, 77/1/111" at bounding box center [177, 422] width 85 height 11
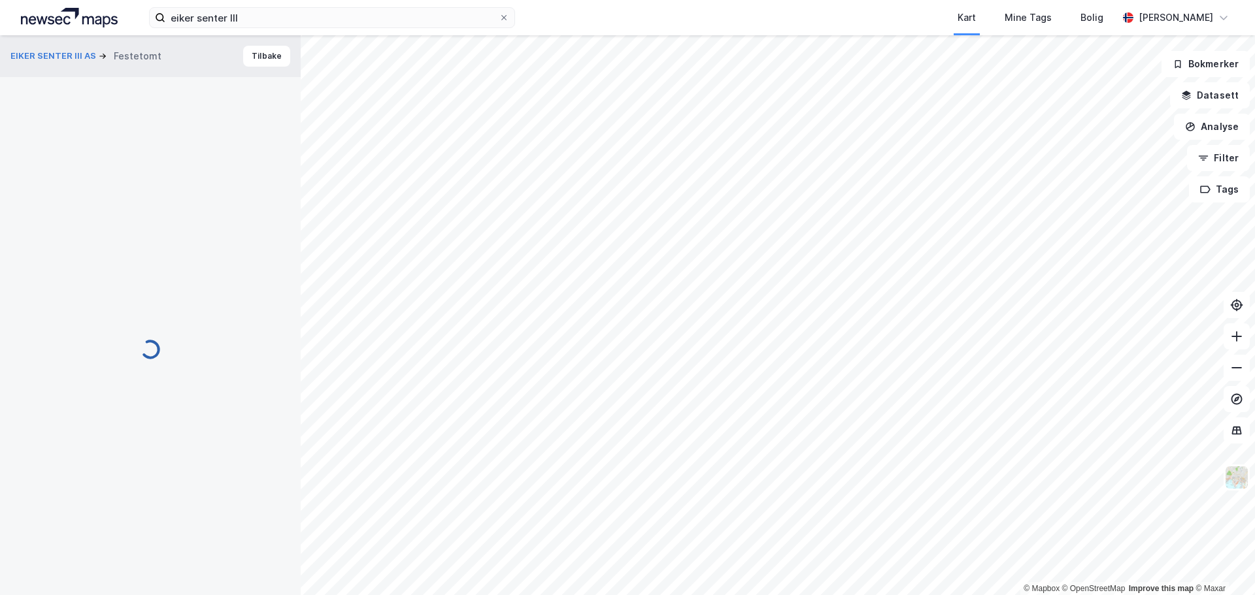
scroll to position [2, 0]
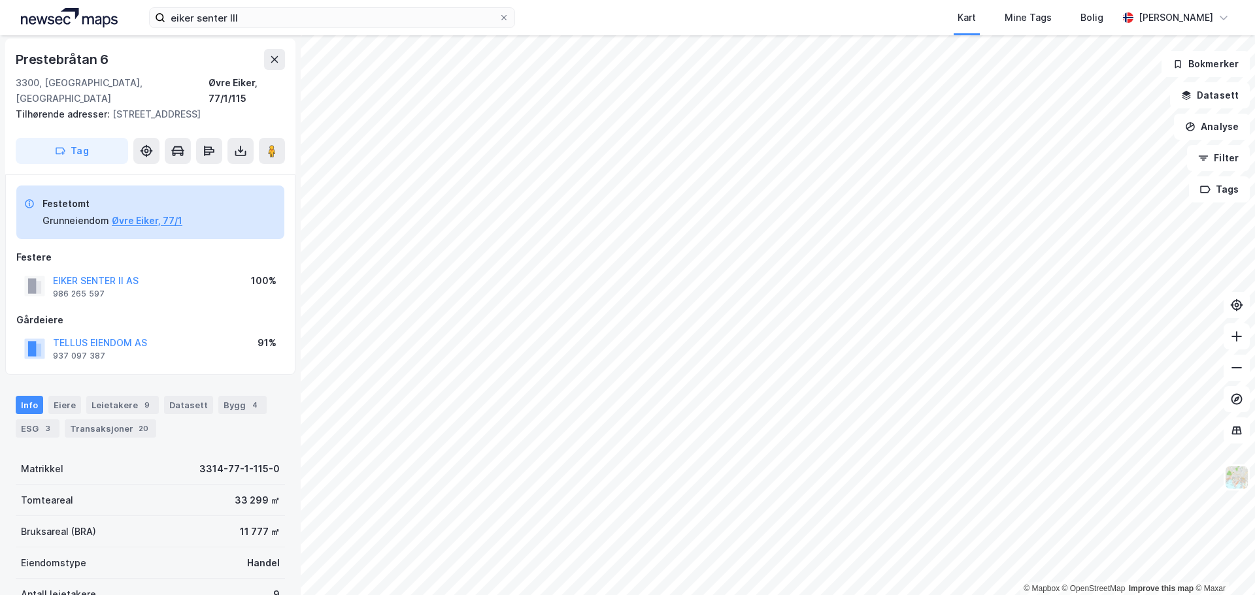
scroll to position [2, 0]
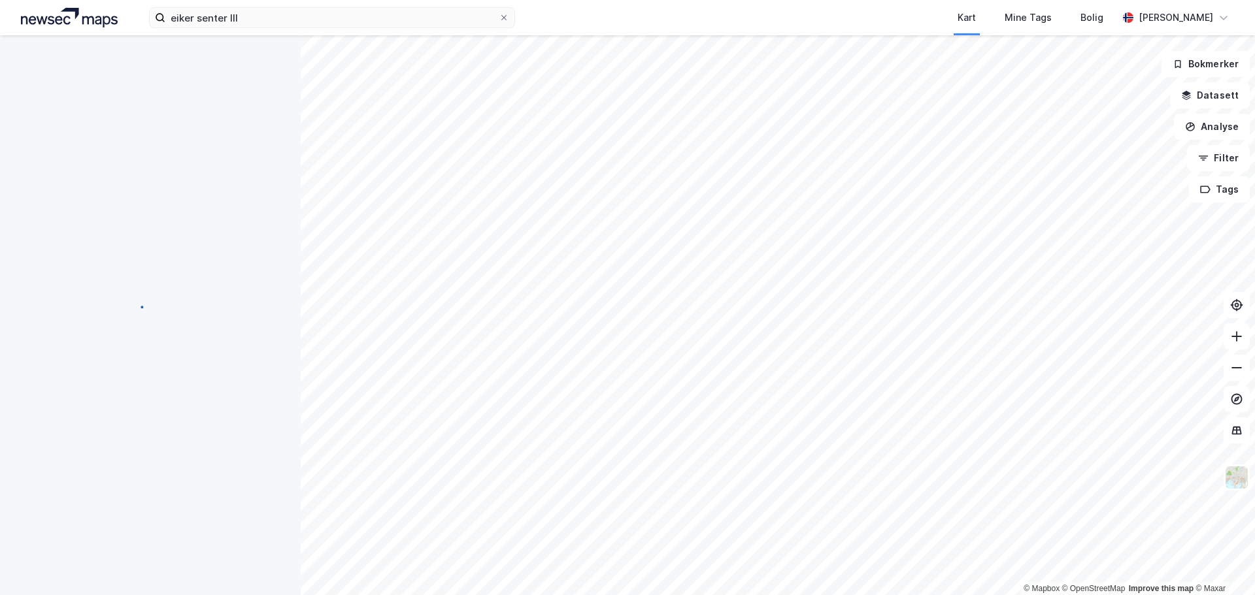
scroll to position [2, 0]
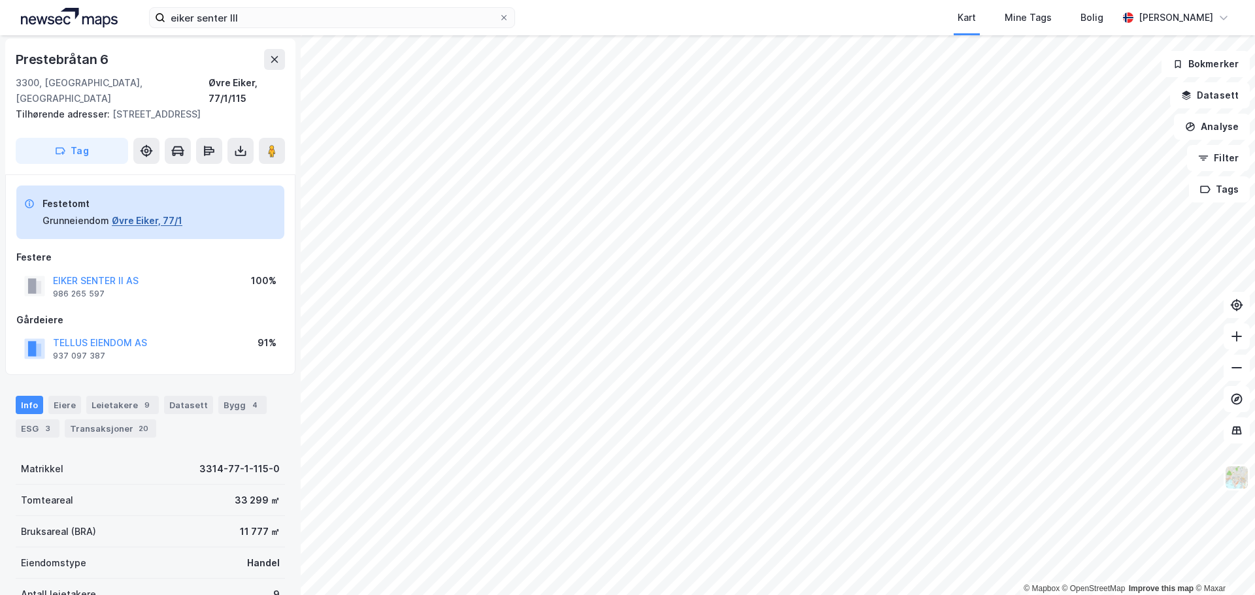
click at [142, 213] on button "Øvre Eiker, 77/1" at bounding box center [147, 221] width 71 height 16
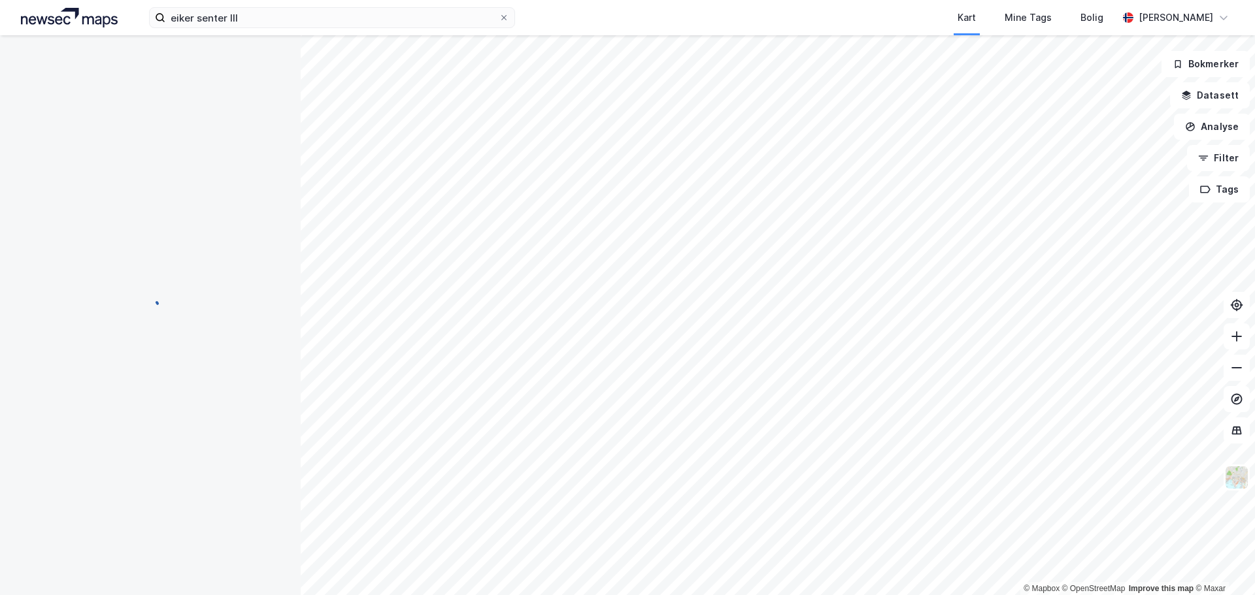
scroll to position [2, 0]
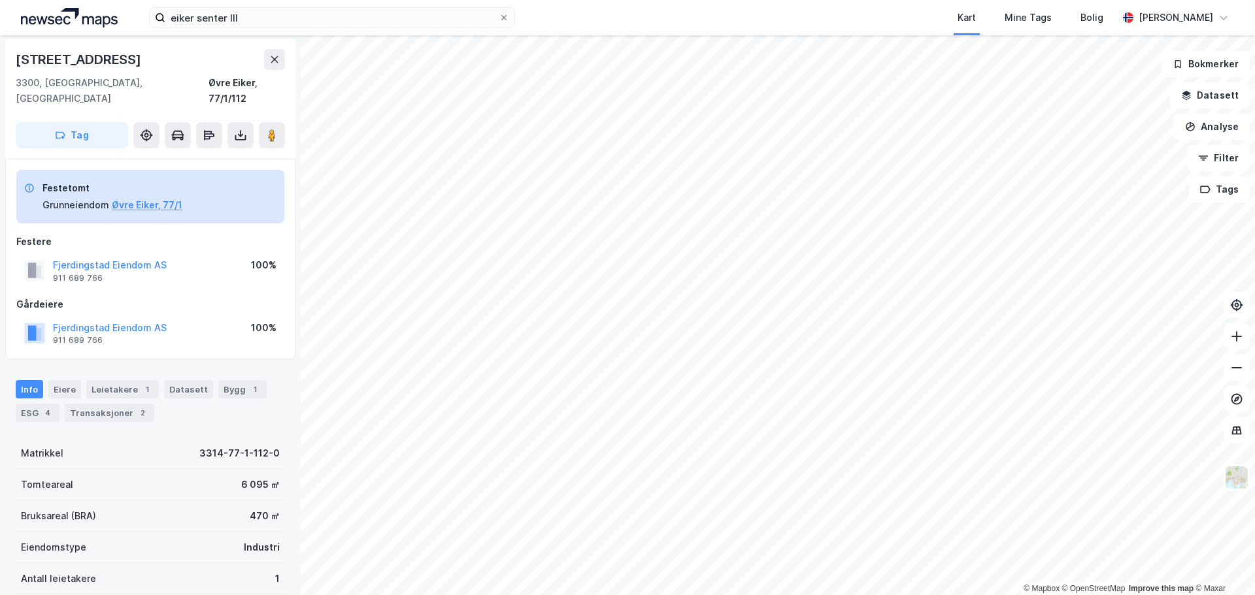
scroll to position [2, 0]
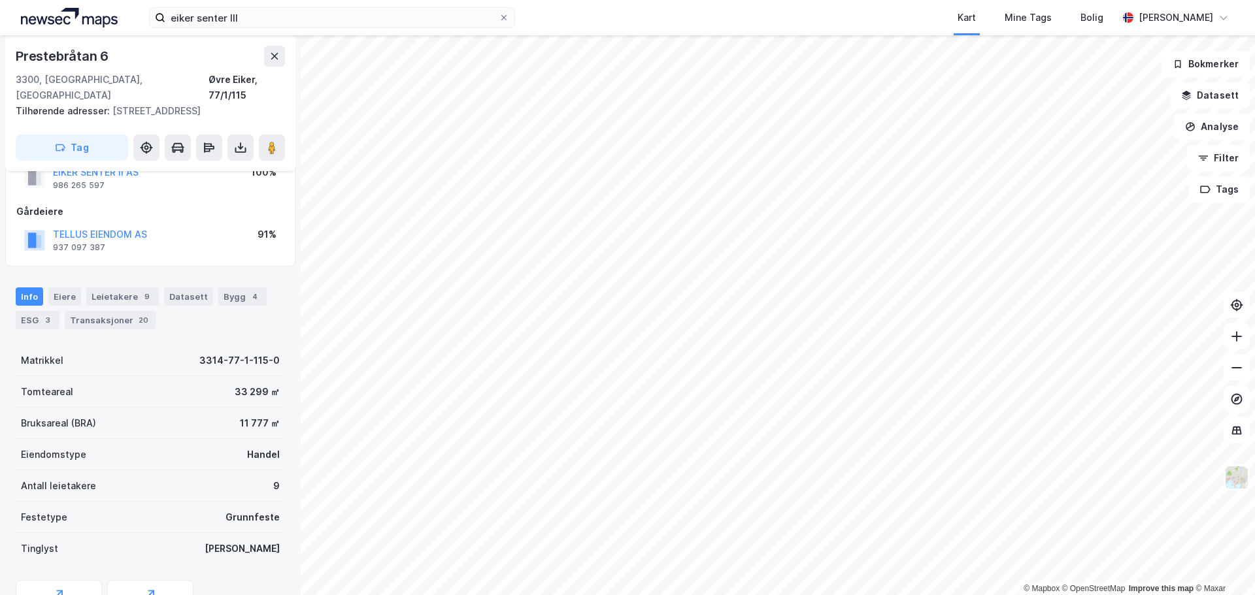
scroll to position [133, 0]
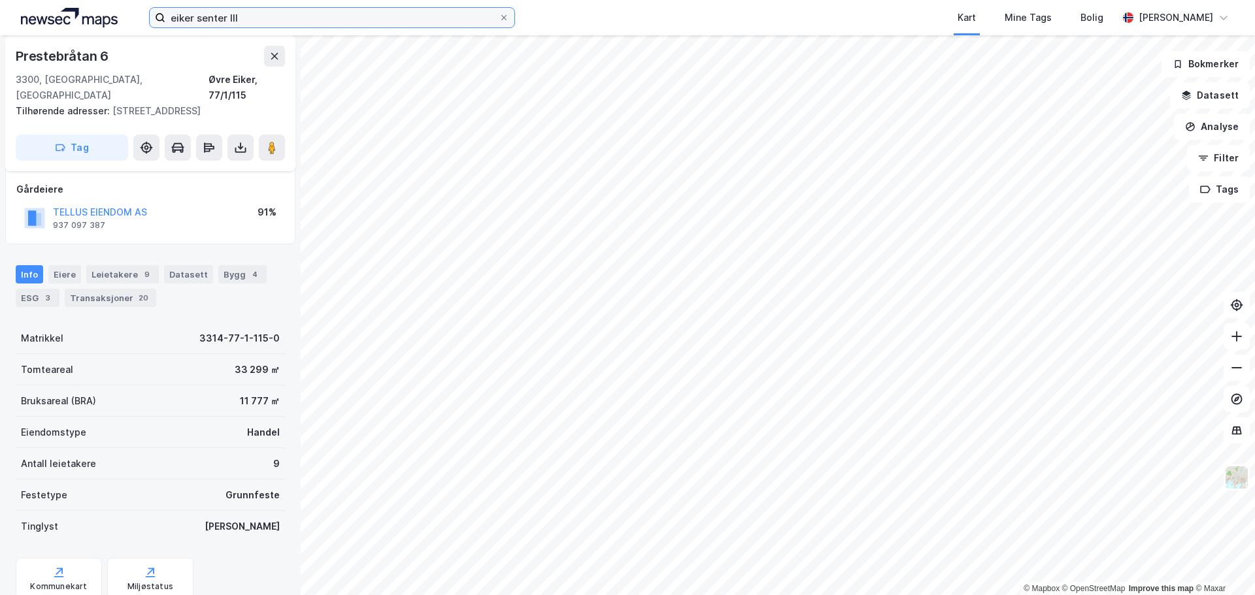
click at [285, 14] on input "eiker senter III" at bounding box center [331, 18] width 333 height 20
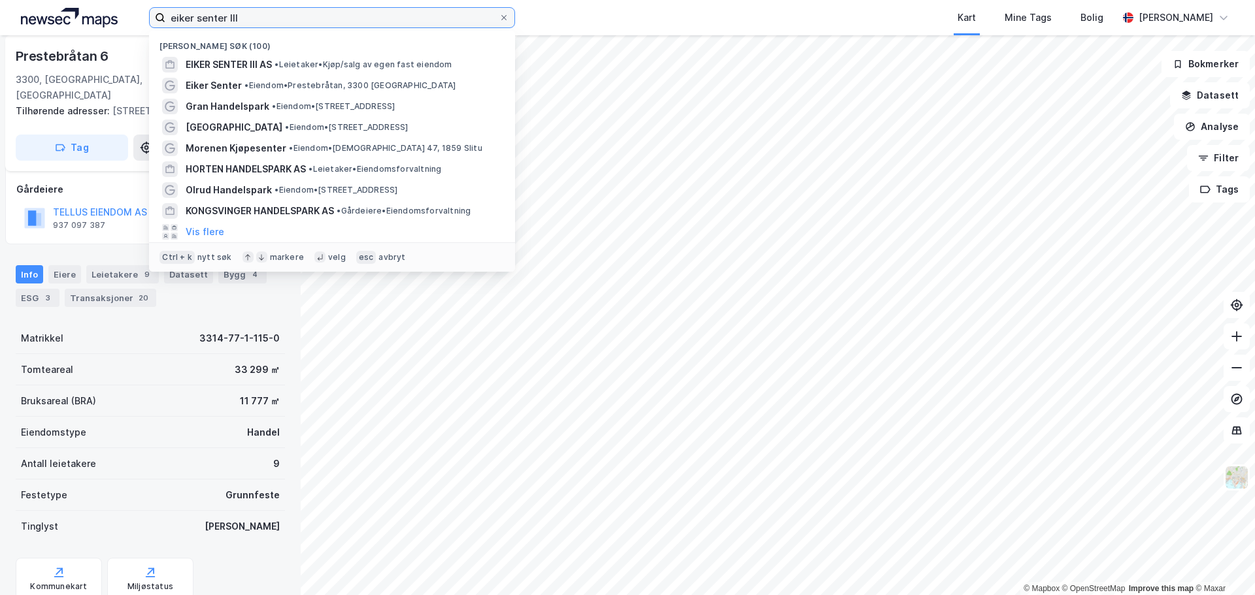
click at [285, 14] on input "eiker senter III" at bounding box center [331, 18] width 333 height 20
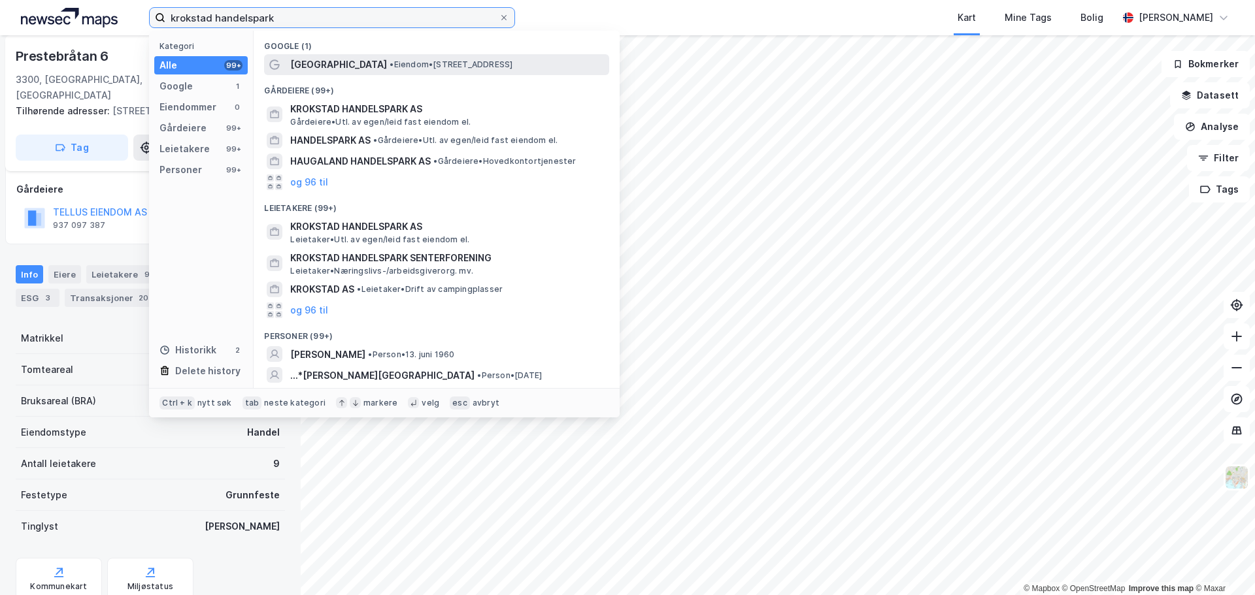
type input "krokstad handelspark"
click at [363, 69] on span "[GEOGRAPHIC_DATA]" at bounding box center [338, 65] width 97 height 16
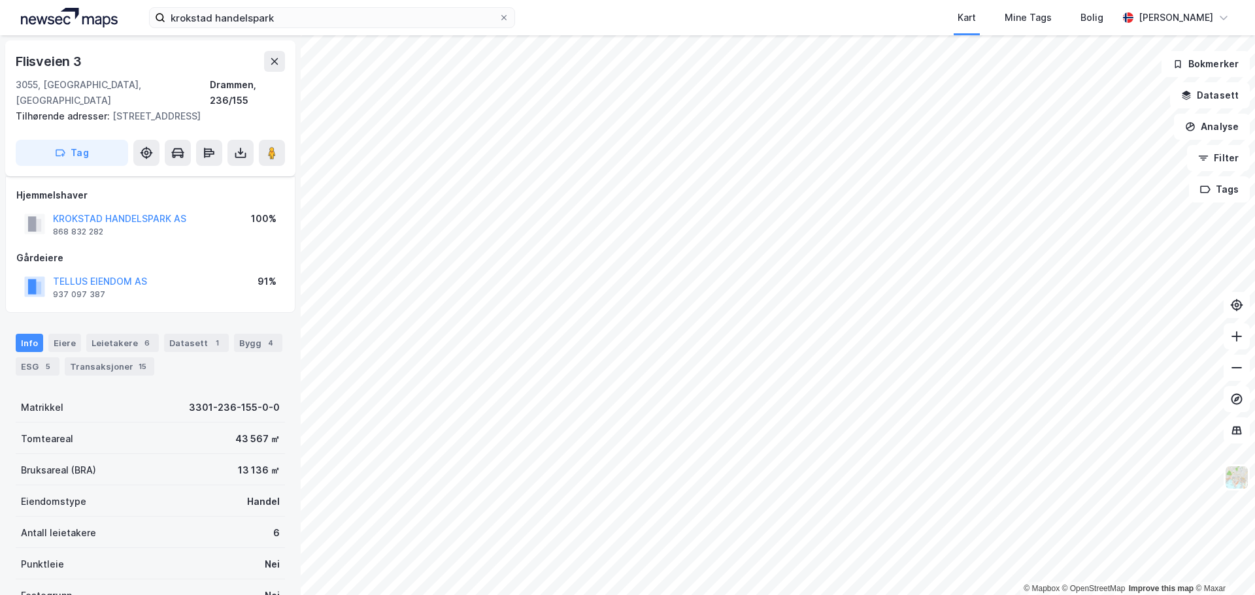
scroll to position [133, 0]
